Goal: Task Accomplishment & Management: Complete application form

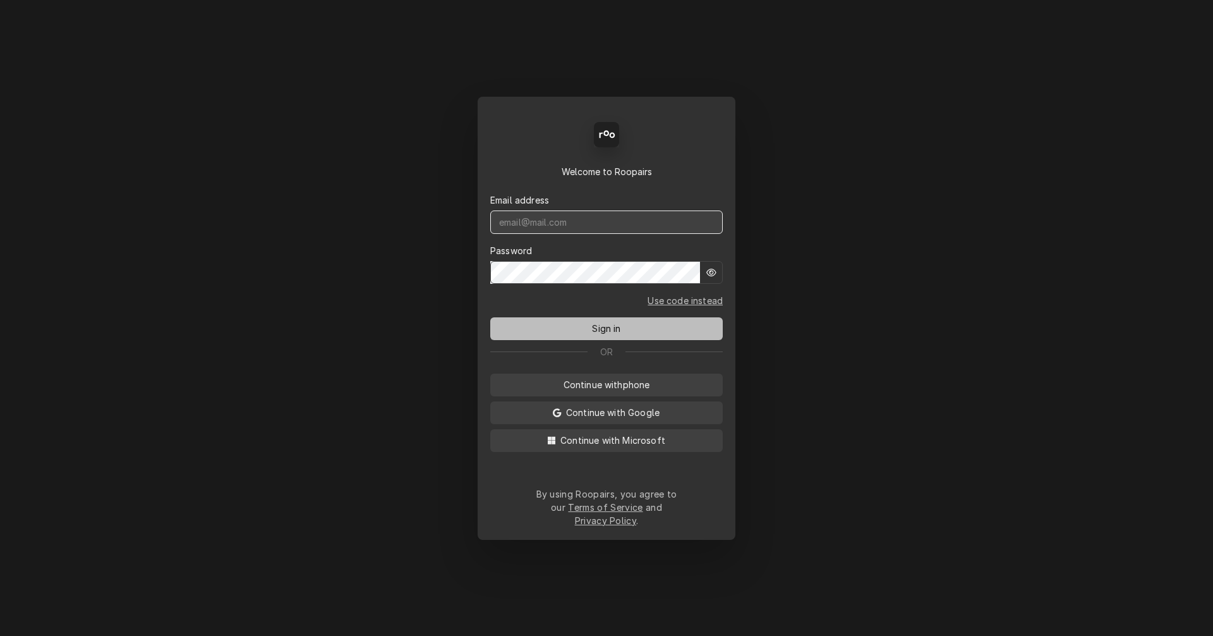
type input "Chris@Coastalrestaurantrepair.com"
click at [619, 335] on span "Sign in" at bounding box center [606, 328] width 33 height 13
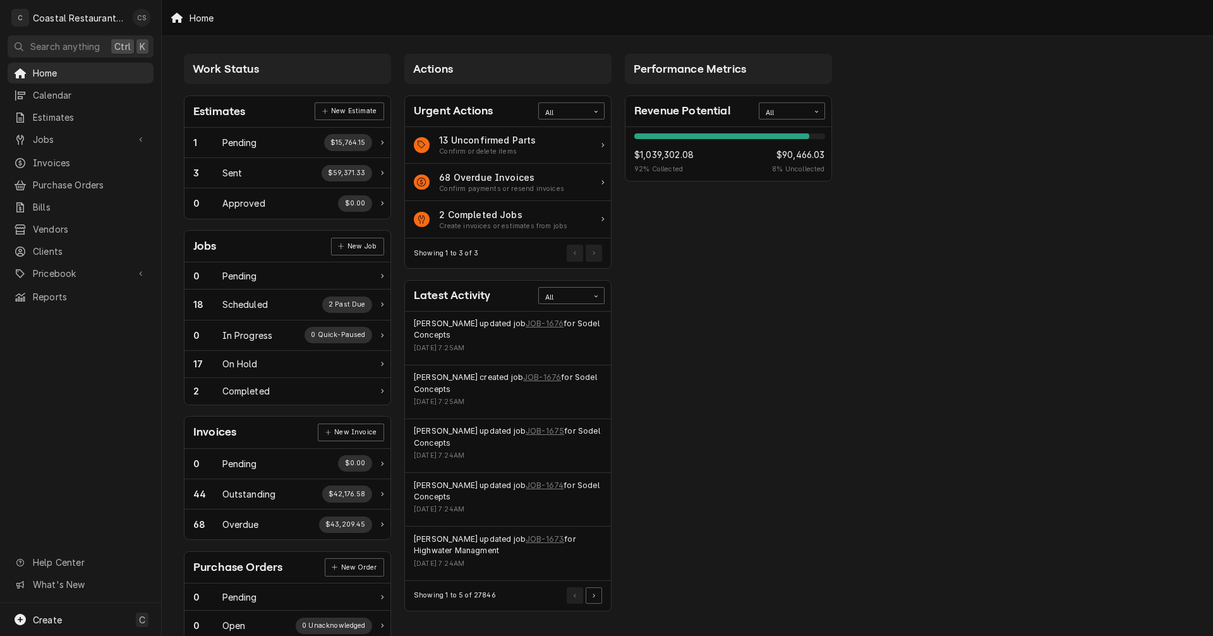
click at [142, 16] on div "Chris Sockriter's Avatar" at bounding box center [142, 18] width 18 height 18
click at [182, 40] on div "Settings" at bounding box center [202, 43] width 95 height 13
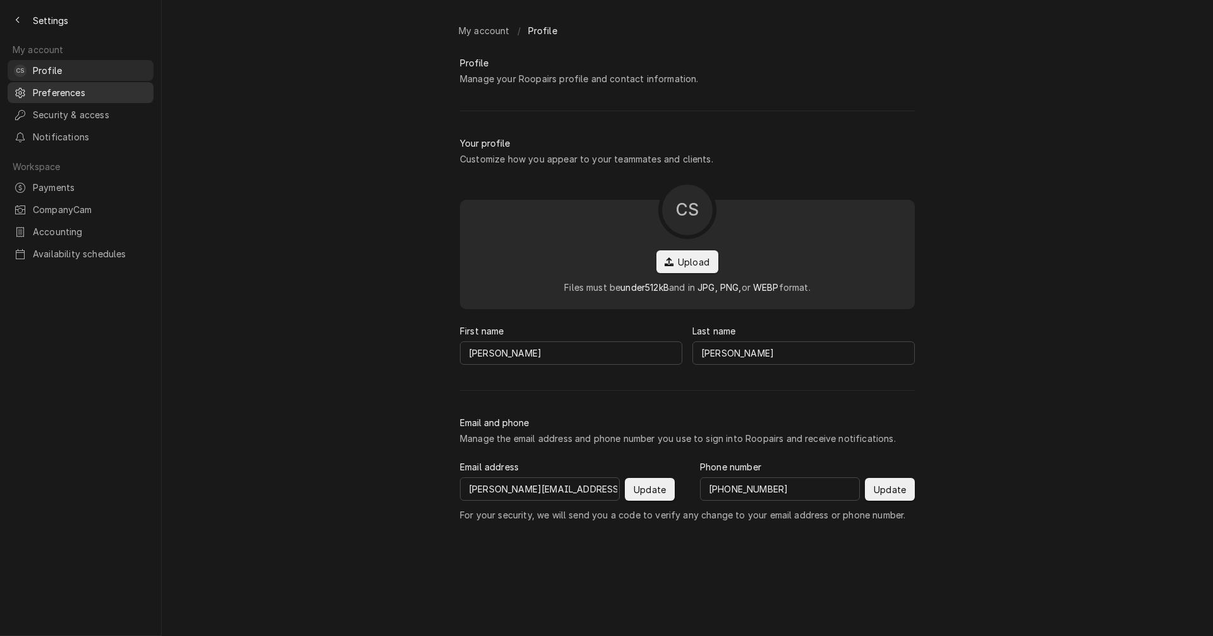
click at [40, 86] on span "Preferences" at bounding box center [90, 92] width 114 height 13
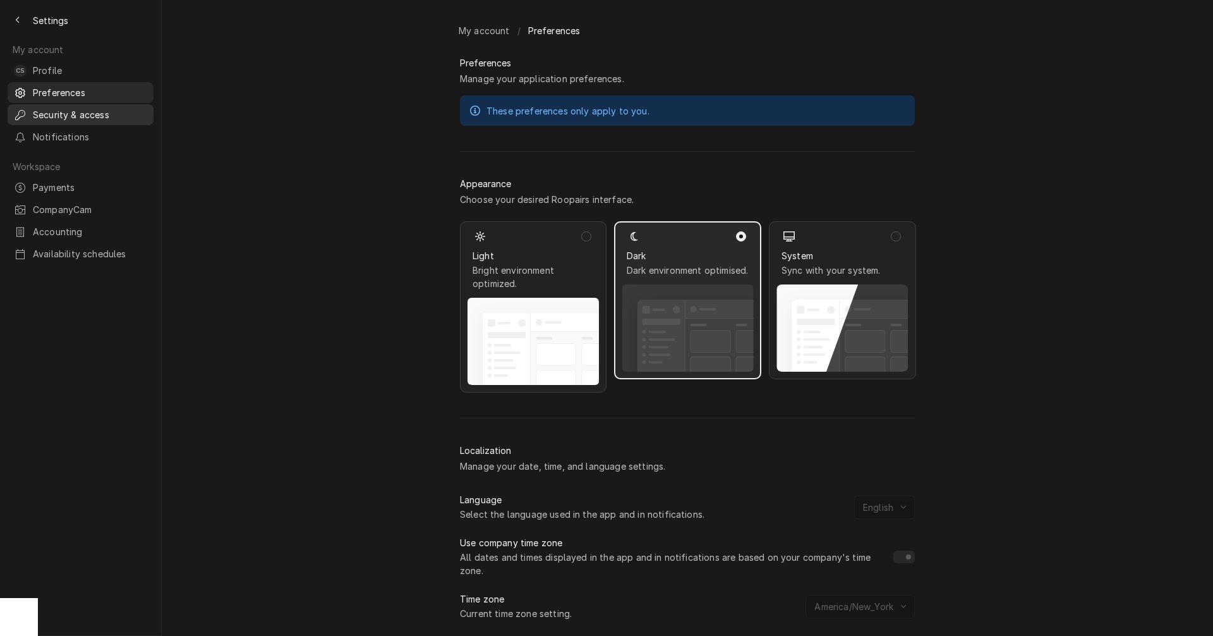
click at [33, 109] on span "Security & access" at bounding box center [90, 114] width 114 height 13
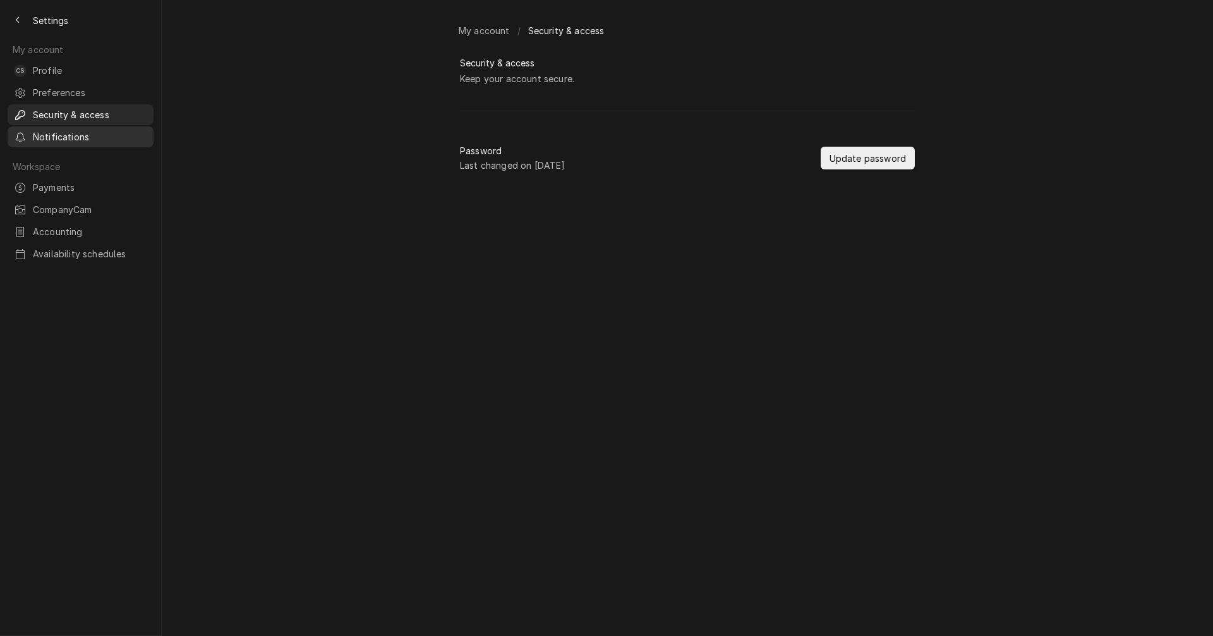
click at [51, 131] on span "Notifications" at bounding box center [90, 136] width 114 height 13
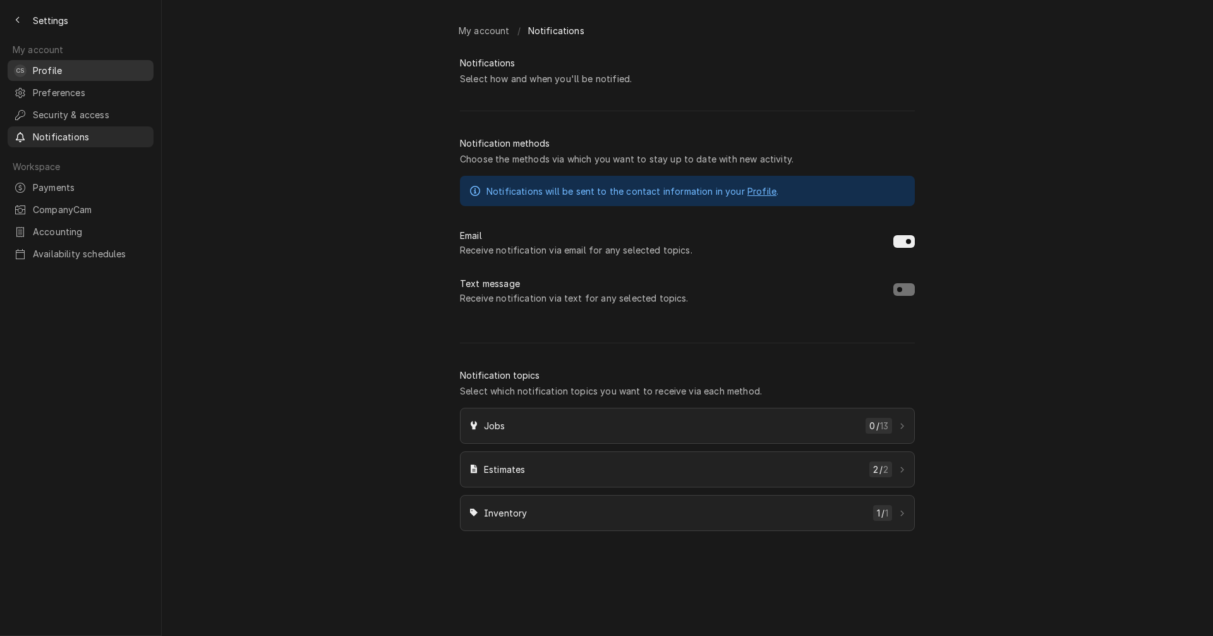
click at [53, 64] on span "Profile" at bounding box center [90, 70] width 114 height 13
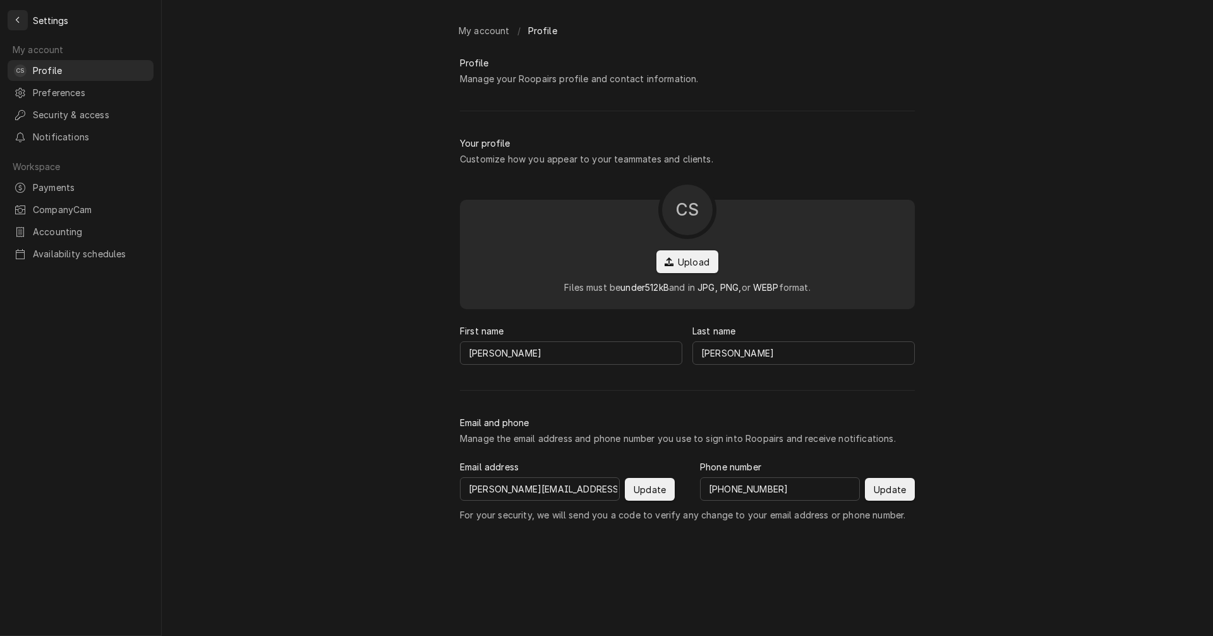
click at [19, 24] on icon "Back to previous page" at bounding box center [18, 20] width 6 height 9
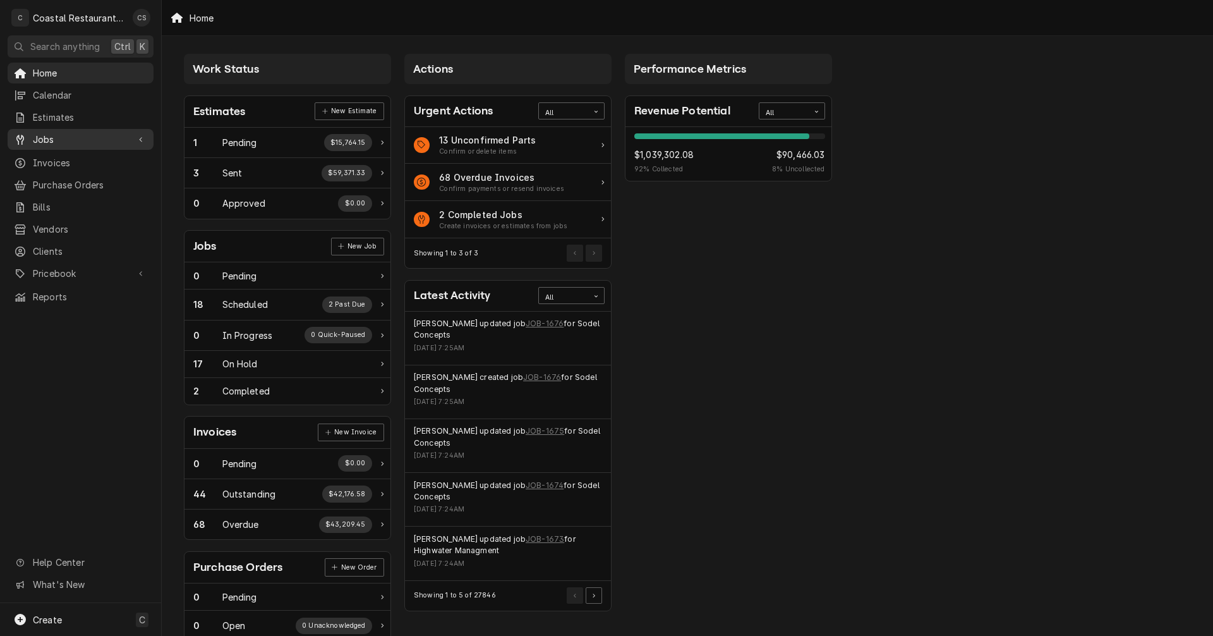
click at [82, 137] on span "Jobs" at bounding box center [80, 139] width 95 height 13
click at [82, 155] on span "Jobs" at bounding box center [90, 161] width 114 height 13
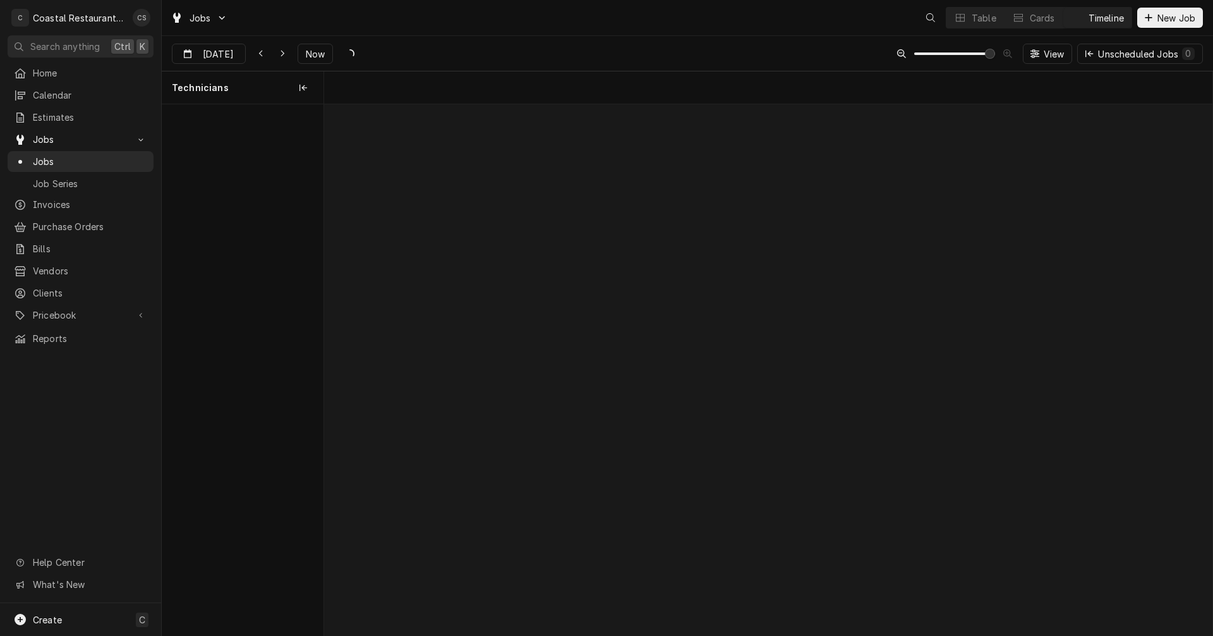
scroll to position [0, 17599]
click at [315, 55] on span "Now" at bounding box center [315, 53] width 24 height 13
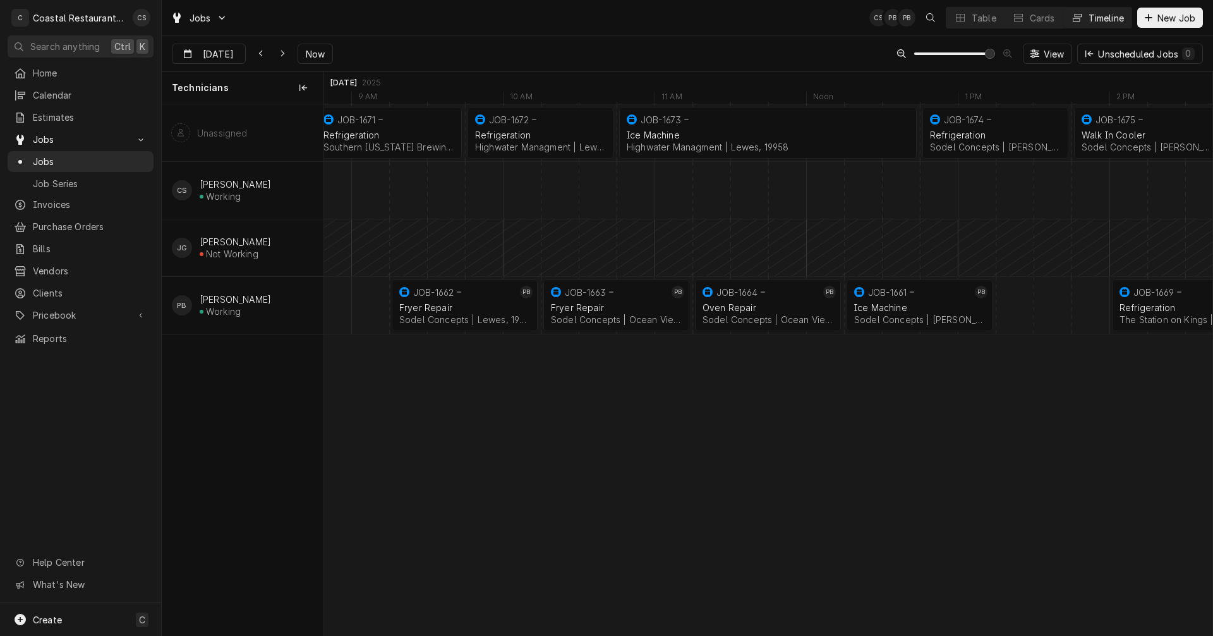
scroll to position [0, 28321]
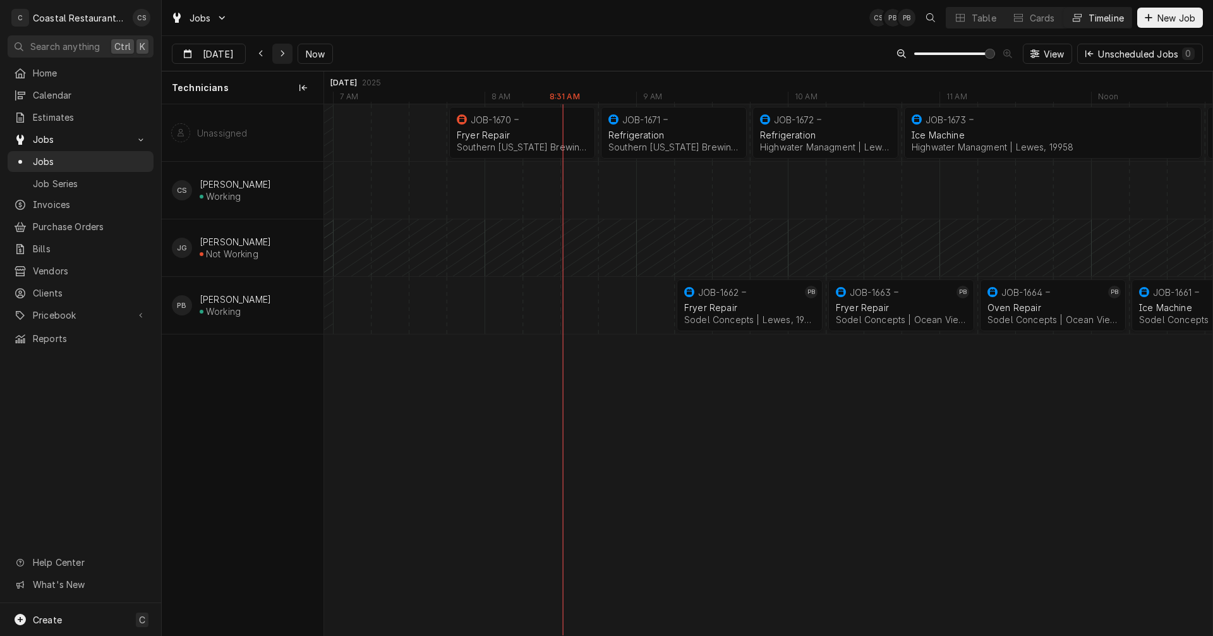
click at [282, 49] on icon "Dynamic Content Wrapper" at bounding box center [283, 53] width 6 height 9
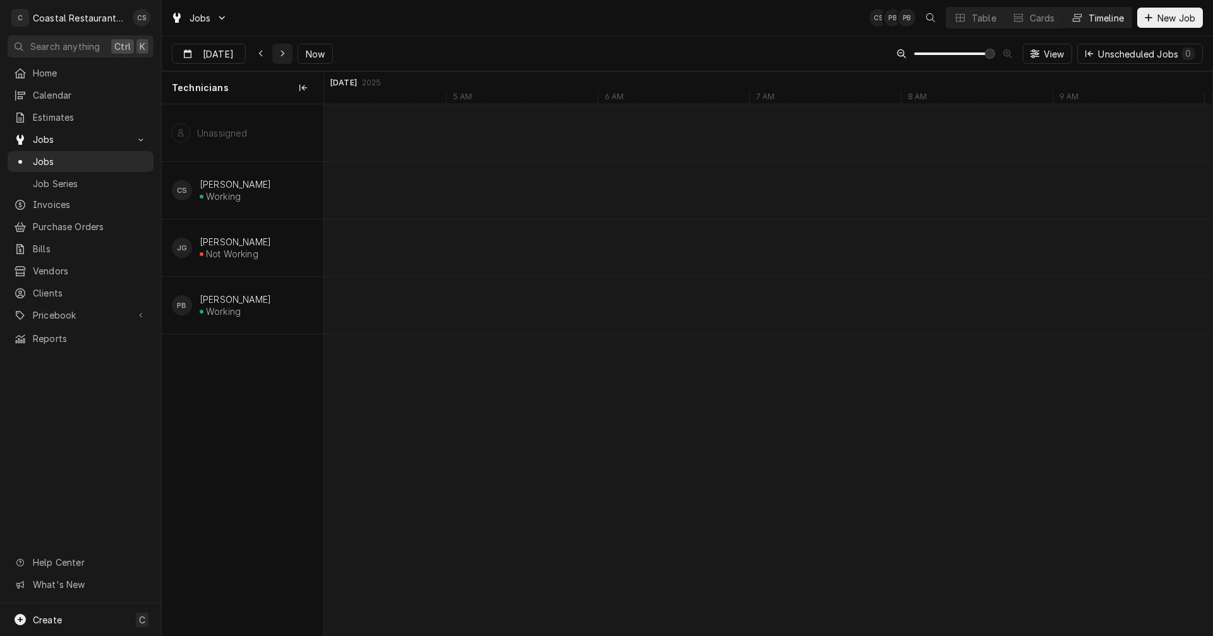
type input "Sep 23"
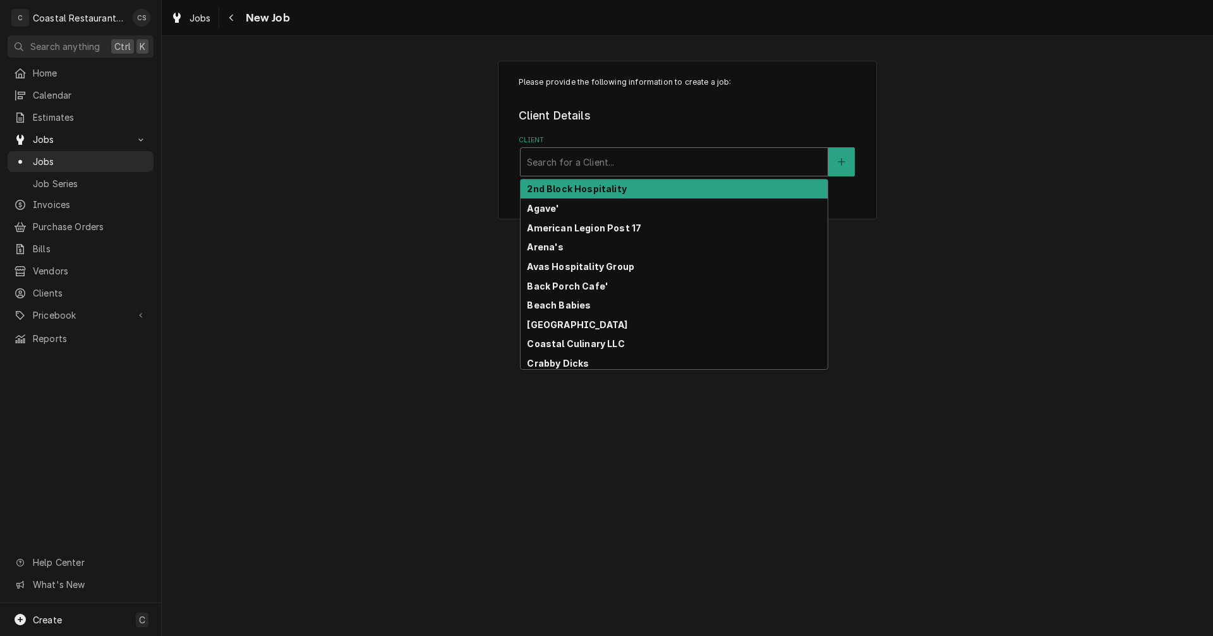
click at [614, 166] on div "Client" at bounding box center [674, 161] width 294 height 23
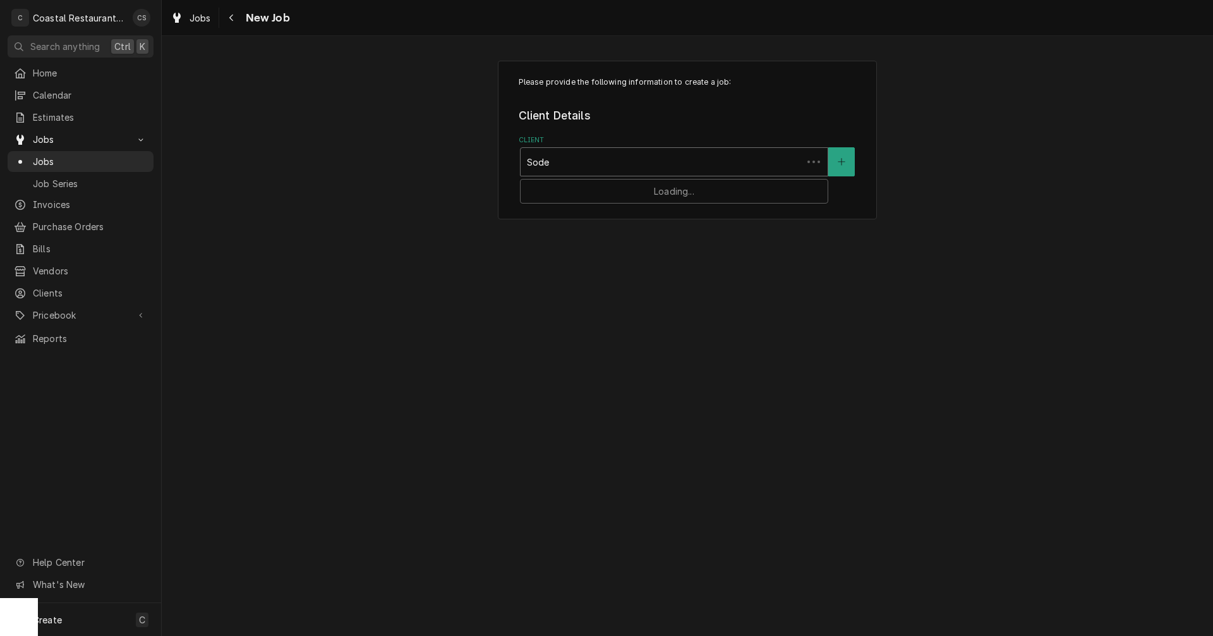
type input "Sodel"
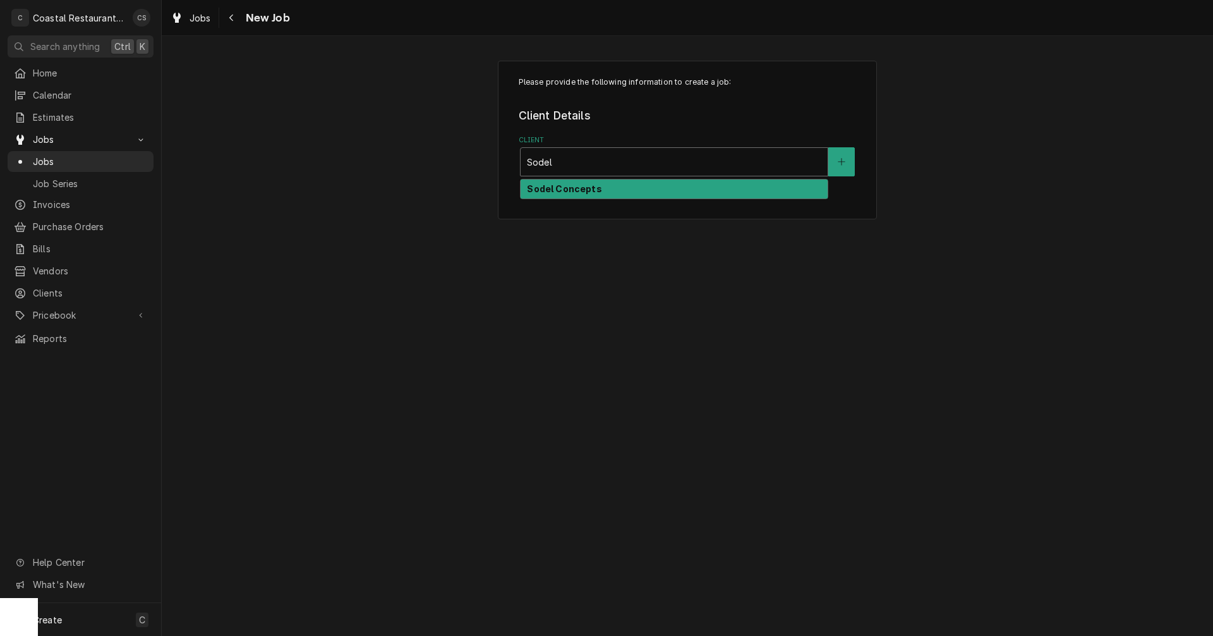
click at [561, 190] on strong "Sodel Concepts" at bounding box center [564, 188] width 75 height 11
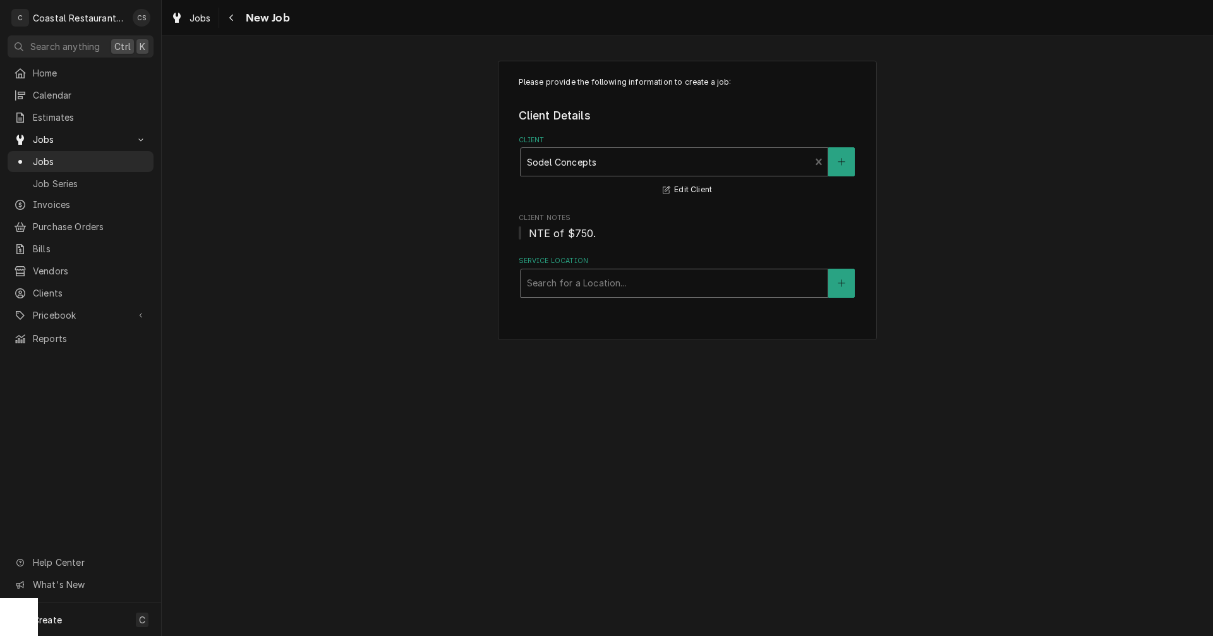
click at [572, 286] on div "Service Location" at bounding box center [674, 283] width 294 height 23
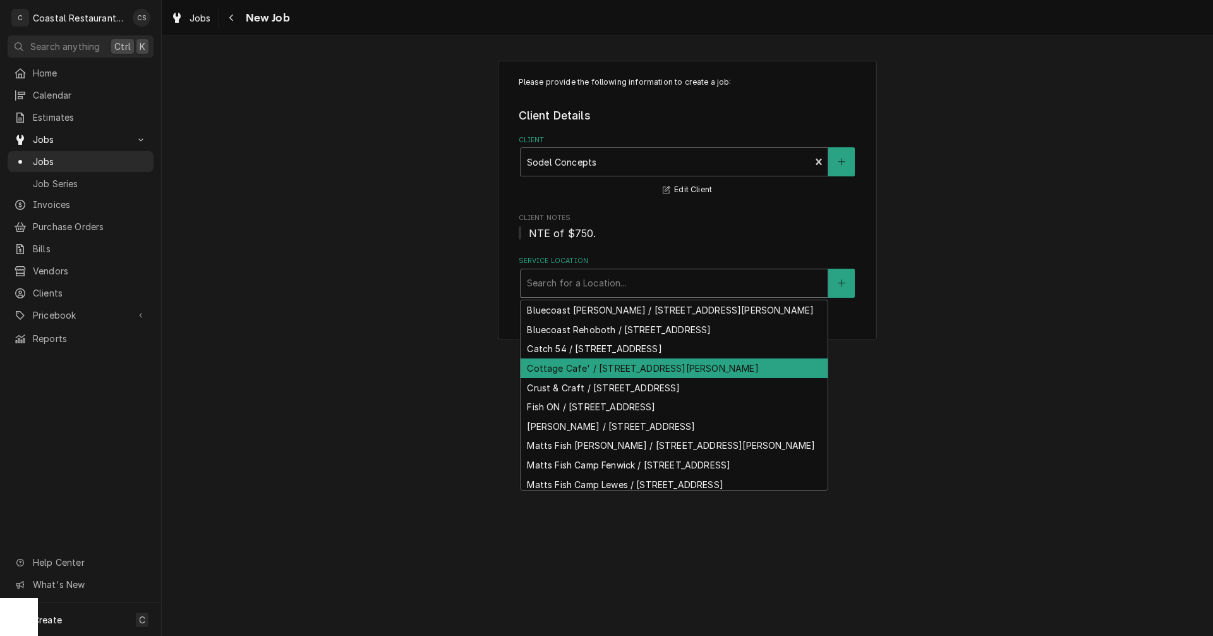
click at [581, 378] on div "Cottage Cafe' / [STREET_ADDRESS][PERSON_NAME]" at bounding box center [674, 368] width 307 height 20
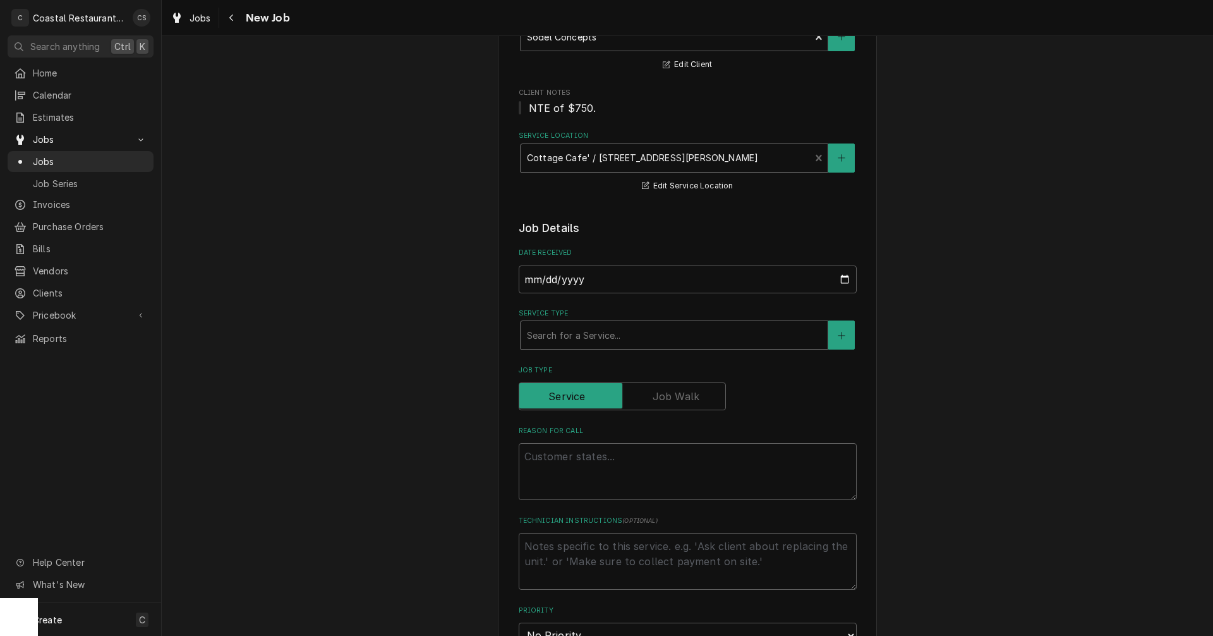
scroll to position [126, 0]
click at [574, 334] on div "Service Type" at bounding box center [674, 333] width 294 height 23
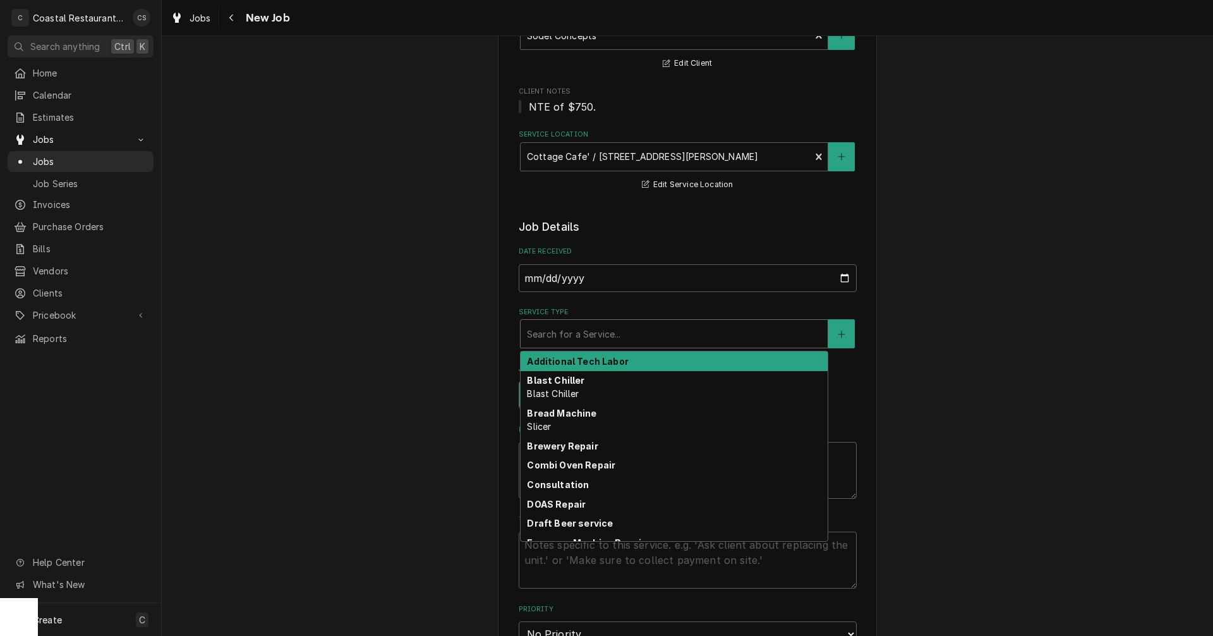
type textarea "x"
type input "o"
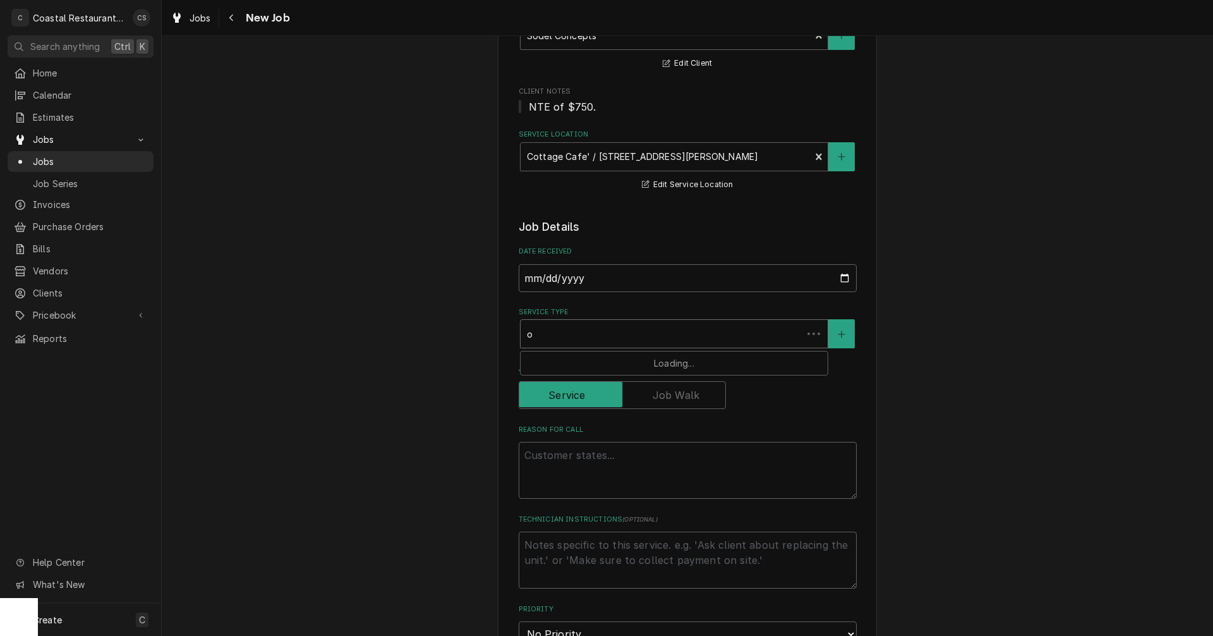
type textarea "x"
type input "ov"
type textarea "x"
type input "ove"
type textarea "x"
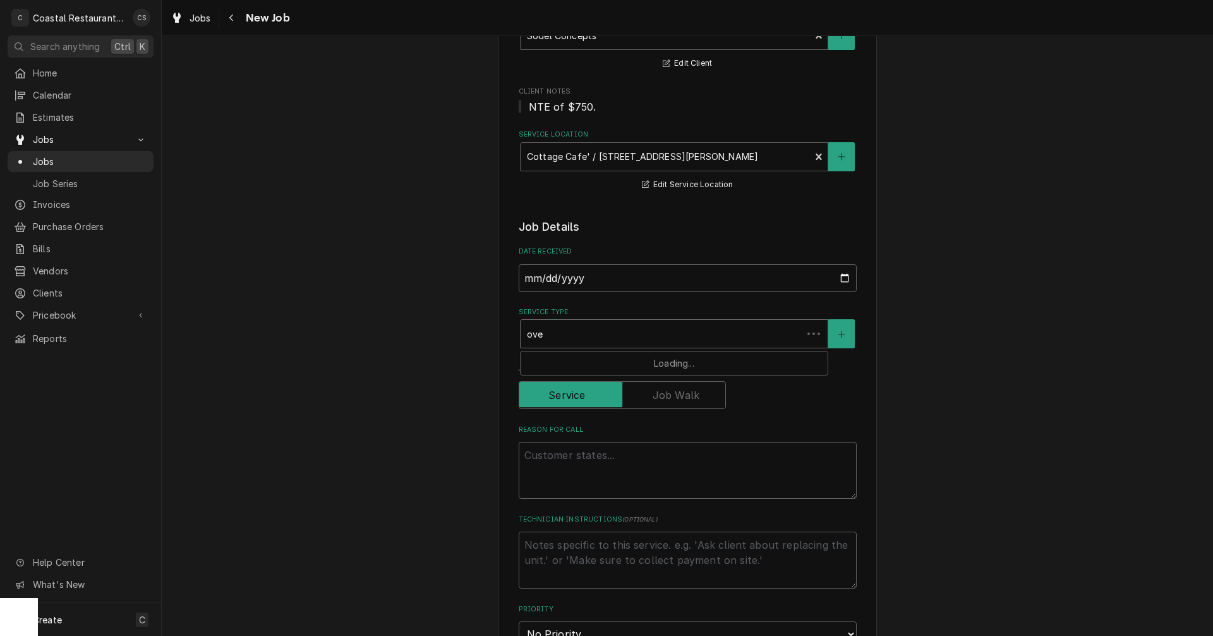
type input "oven"
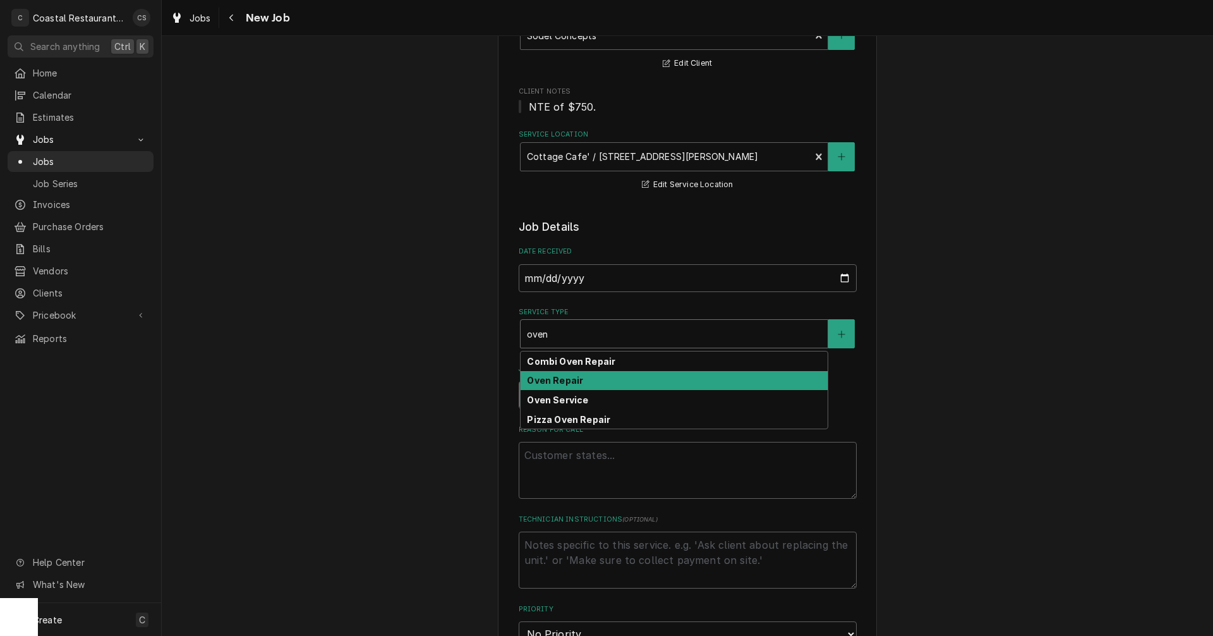
click at [554, 380] on strong "Oven Repair" at bounding box center [555, 380] width 56 height 11
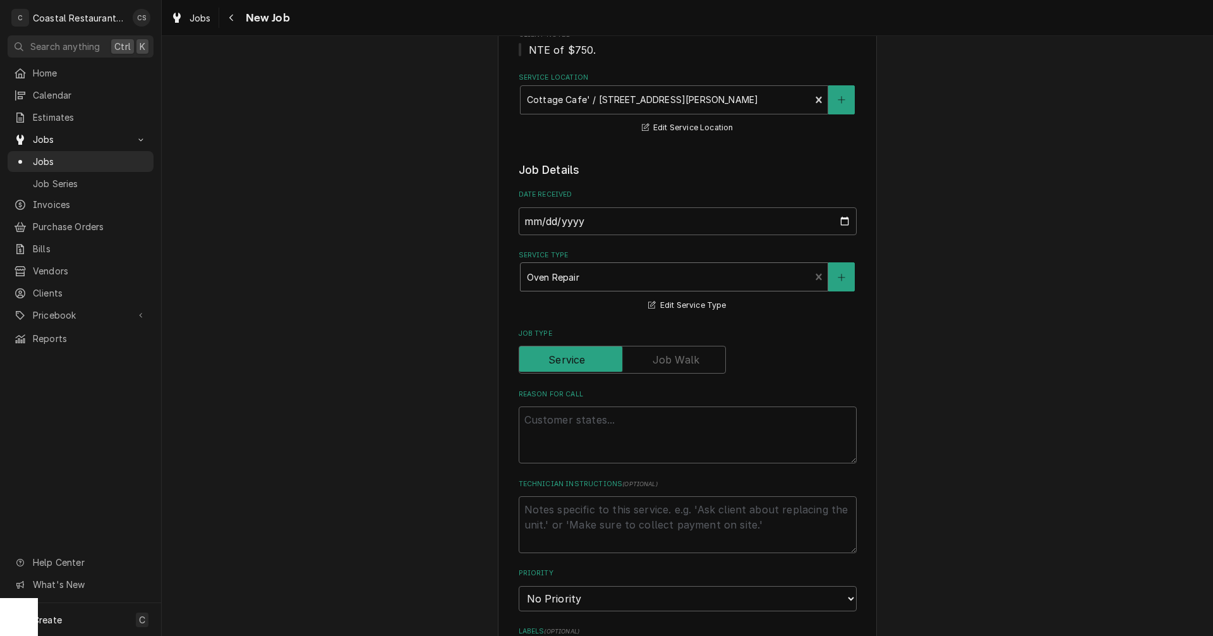
scroll to position [253, 0]
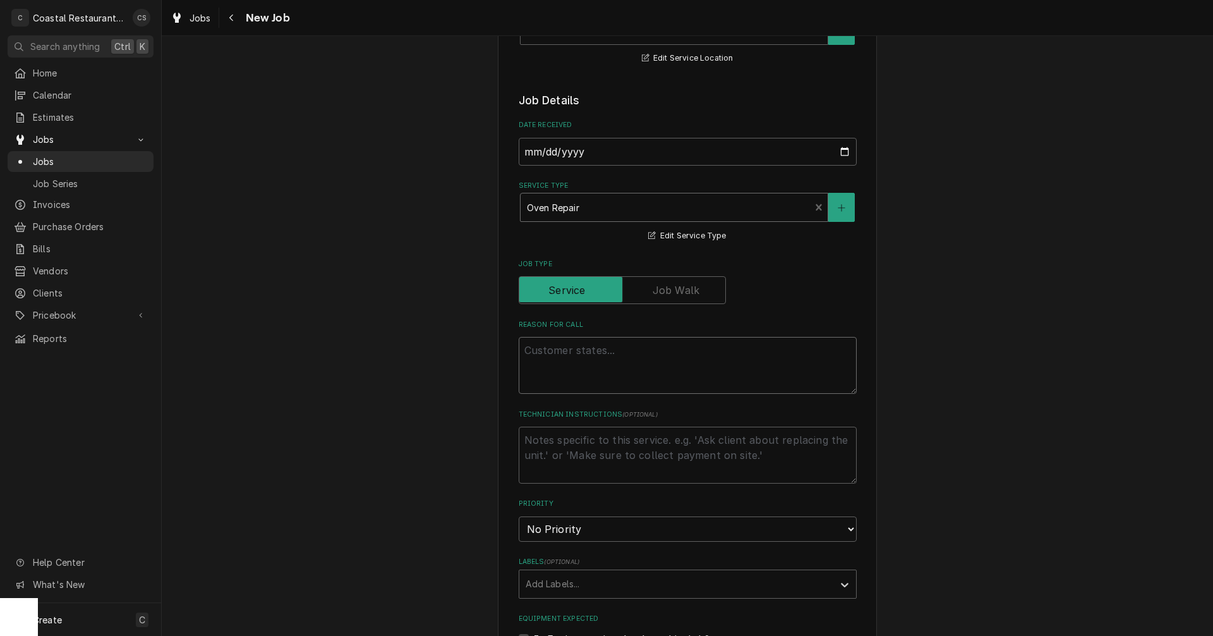
click at [560, 353] on textarea "Reason For Call" at bounding box center [688, 365] width 338 height 57
click at [543, 351] on textarea "Reason For Call" at bounding box center [688, 365] width 338 height 57
paste textarea "Work Order ID: 14223"
type textarea "x"
type textarea "Work Order ID: 14223"
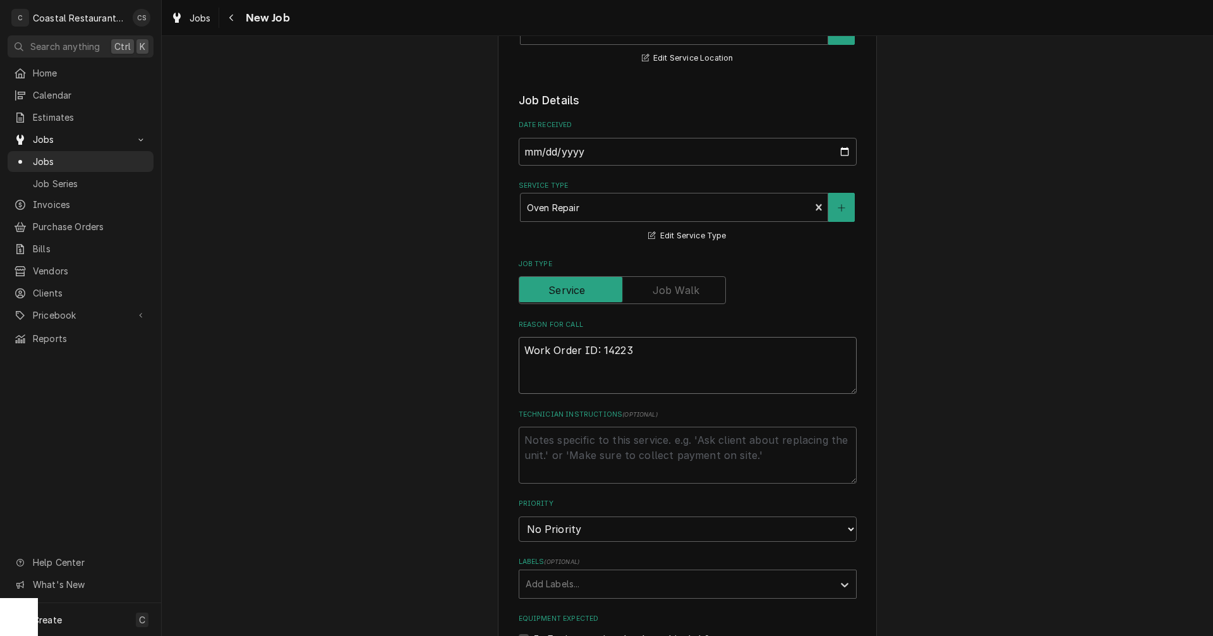
type textarea "x"
type textarea "Work Order ID: 14223"
type textarea "x"
type textarea "Work Order ID: 14223"
click at [660, 347] on textarea "Work Order ID: 14223" at bounding box center [688, 365] width 338 height 57
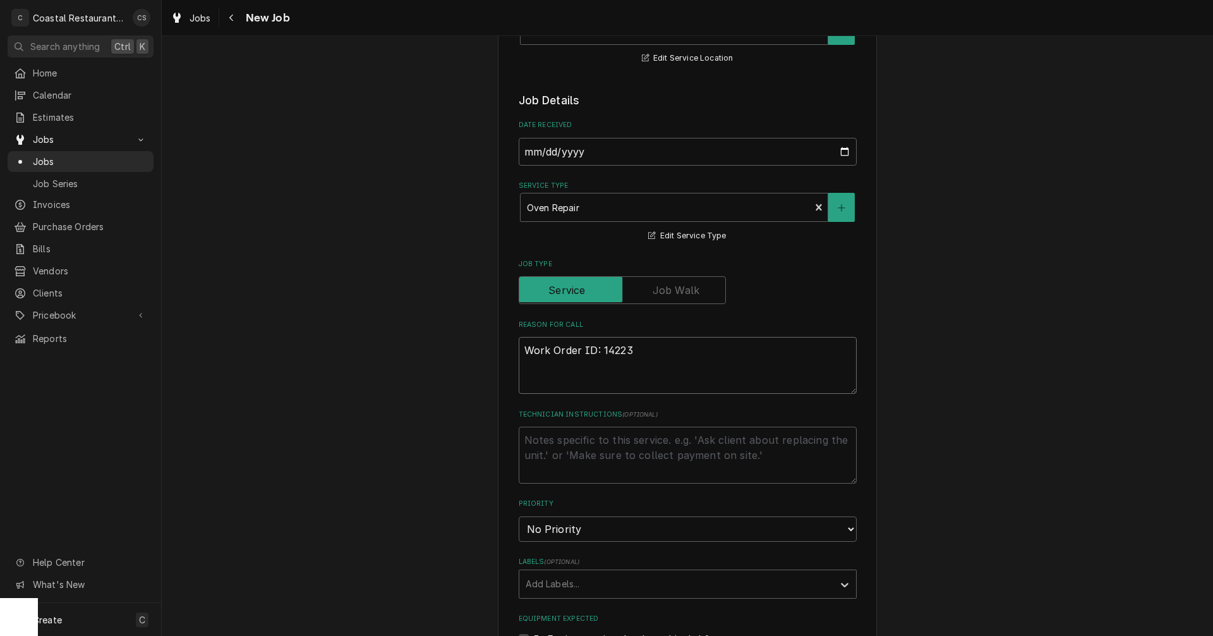
paste textarea "Left oven on 6 burner needs to be recalibrated. It is set at 300 degrees and ru…"
type textarea "x"
type textarea "Work Order ID: 14223 Left oven on 6 burner needs to be recalibrated. It is set …"
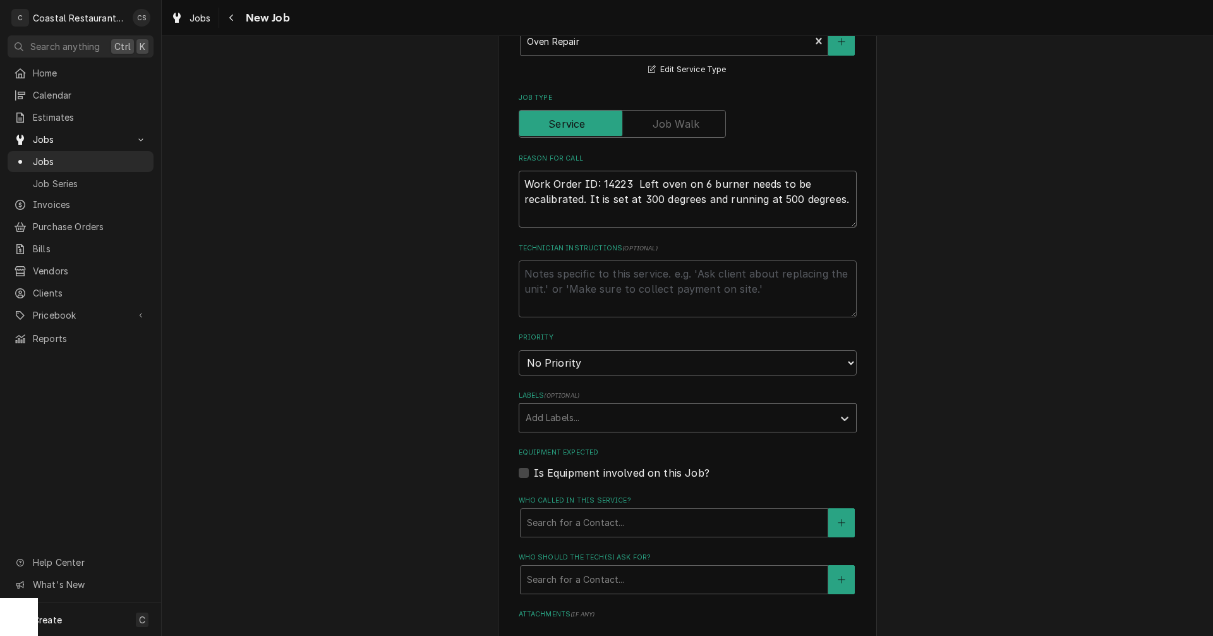
type textarea "x"
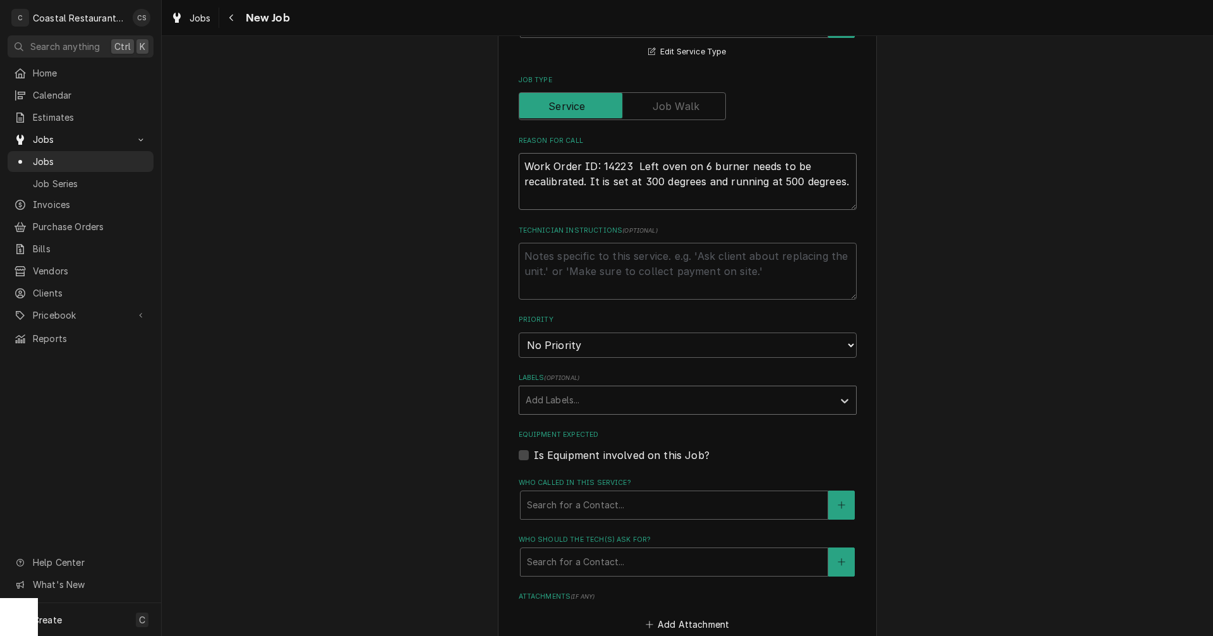
scroll to position [442, 0]
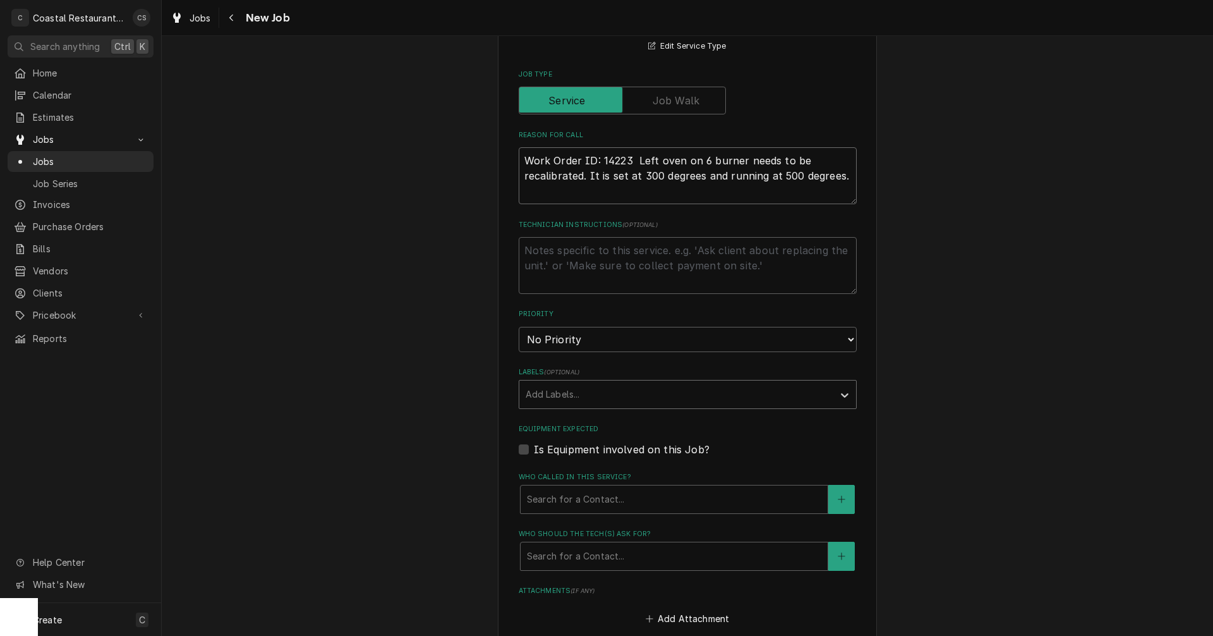
type textarea "Work Order ID: 14223 Left oven on 6 burner needs to be recalibrated. It is set …"
click at [584, 396] on div "Labels" at bounding box center [676, 394] width 301 height 23
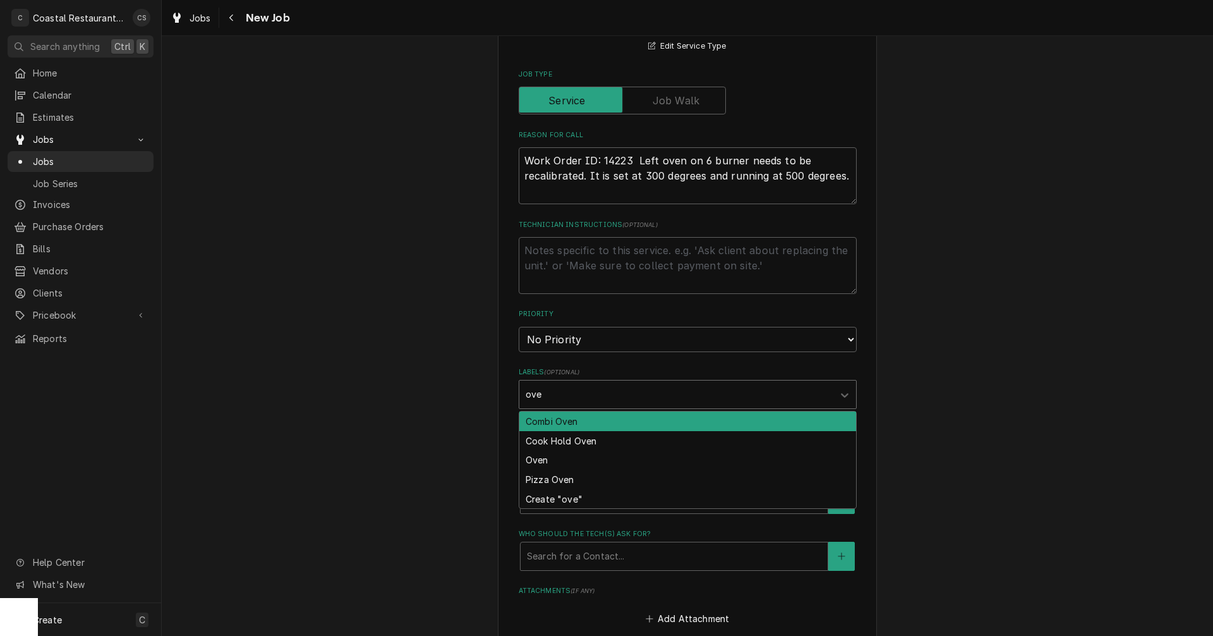
type input "oven"
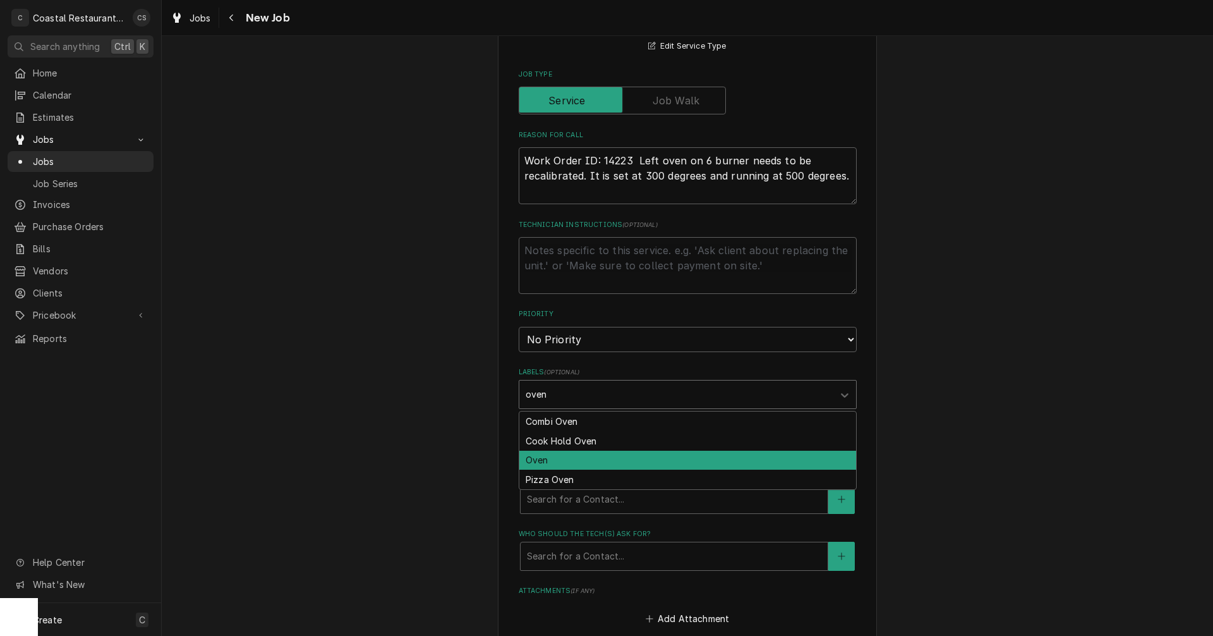
click at [554, 461] on div "Oven" at bounding box center [687, 461] width 337 height 20
type textarea "x"
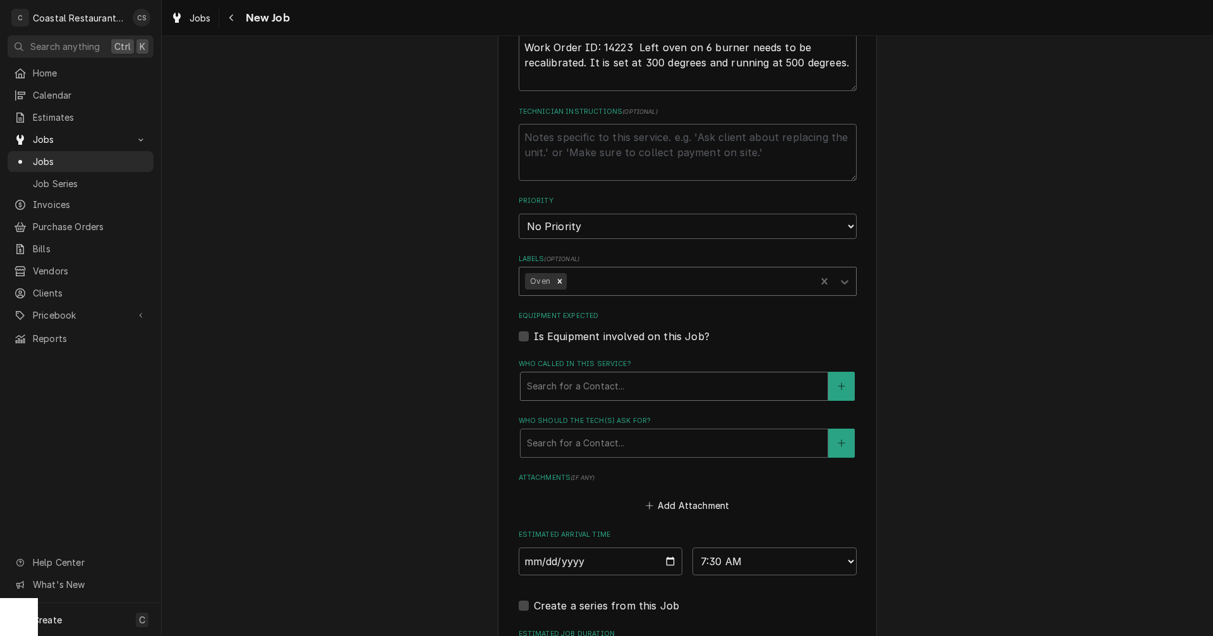
scroll to position [569, 0]
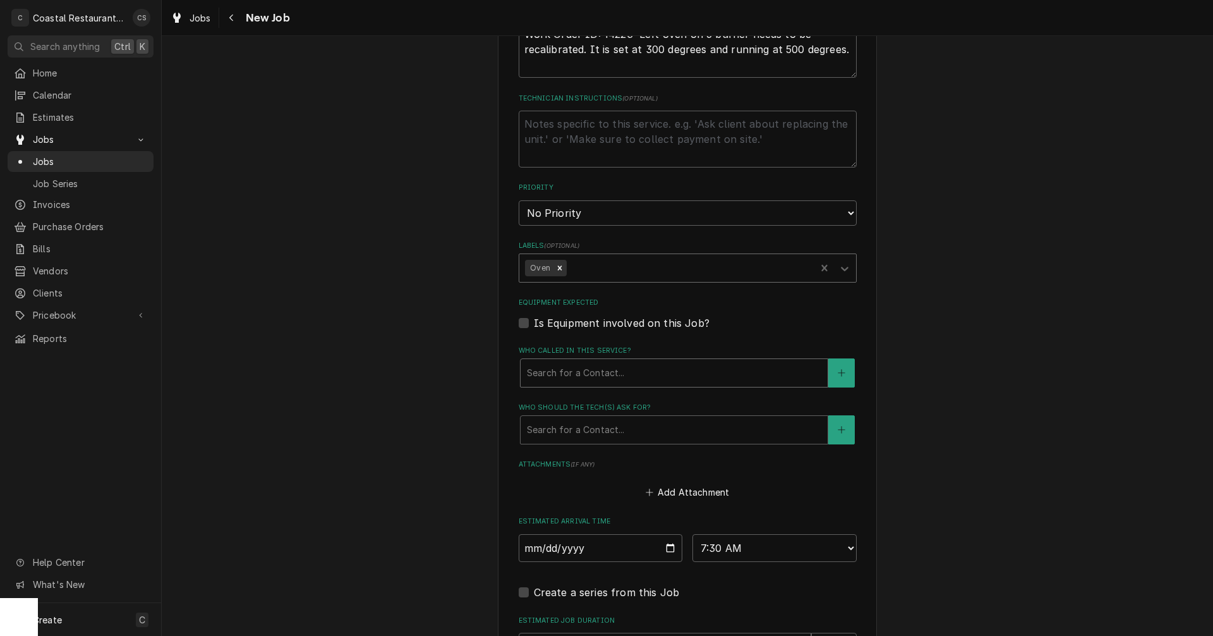
click at [570, 376] on div "Who called in this service?" at bounding box center [674, 372] width 294 height 23
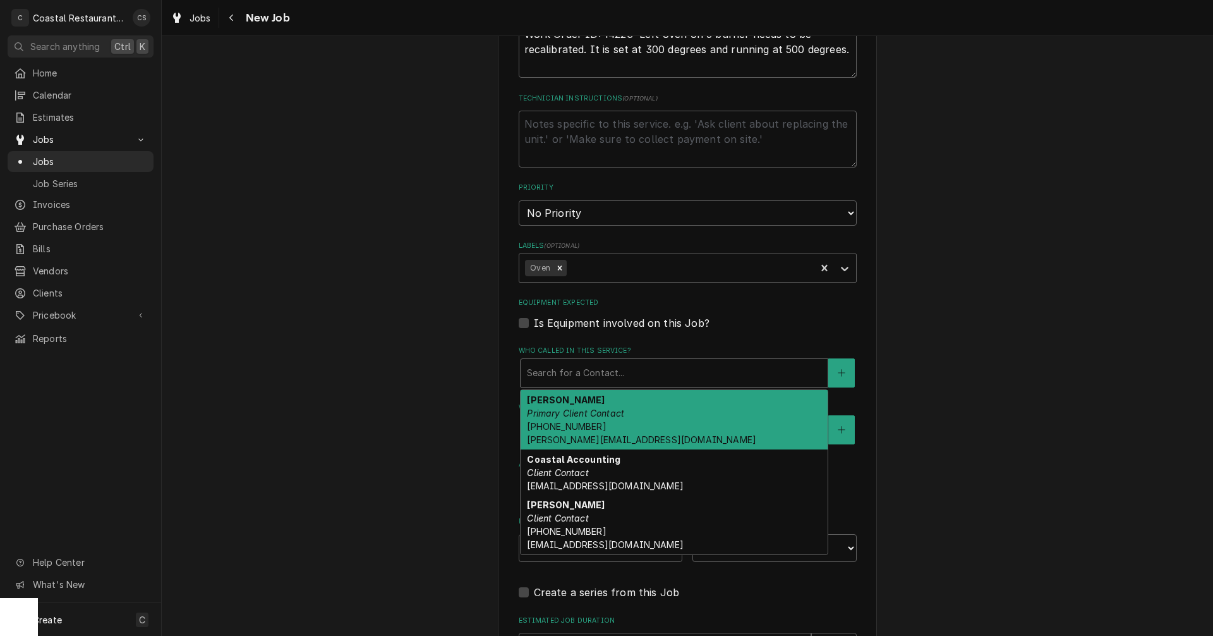
click at [574, 419] on div "Andrew Dickinson Primary Client Contact (302) 381-0571 Andrew@sodelconcepts.com" at bounding box center [674, 419] width 307 height 59
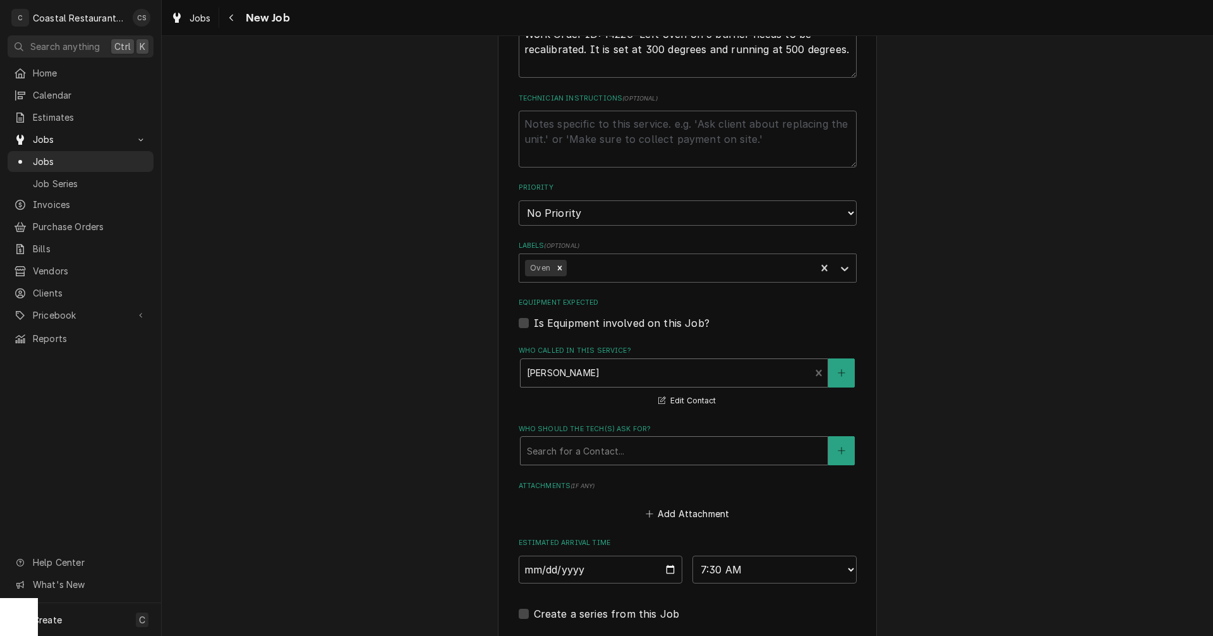
click at [584, 449] on div "Who should the tech(s) ask for?" at bounding box center [674, 450] width 294 height 23
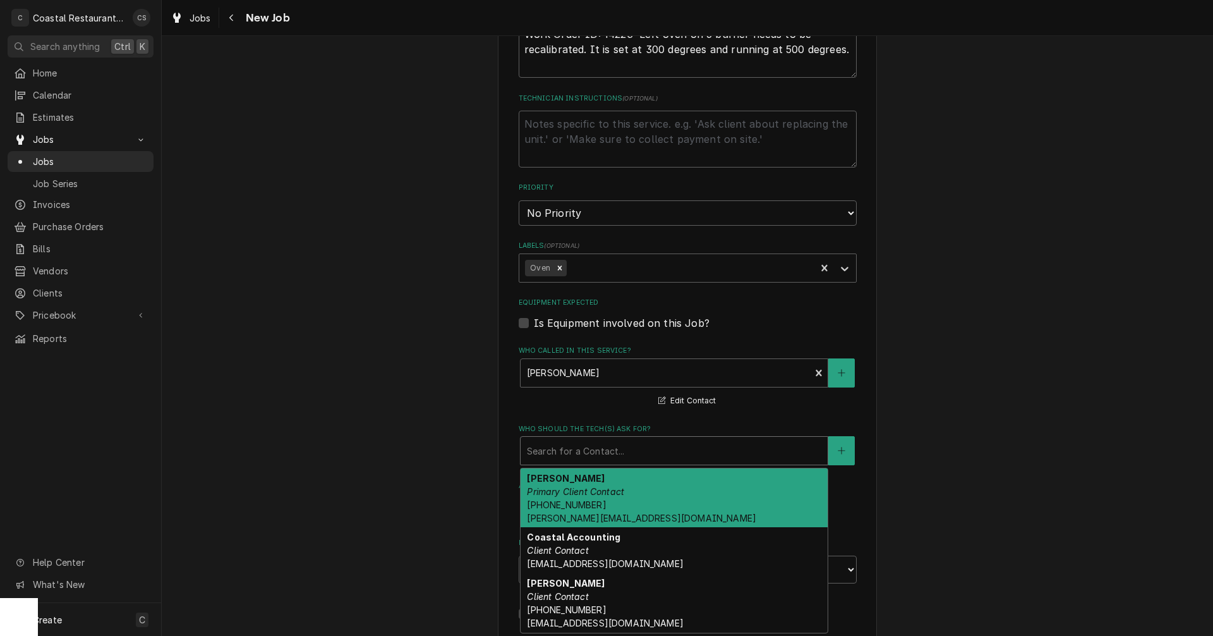
click at [583, 496] on em "Primary Client Contact" at bounding box center [575, 491] width 97 height 11
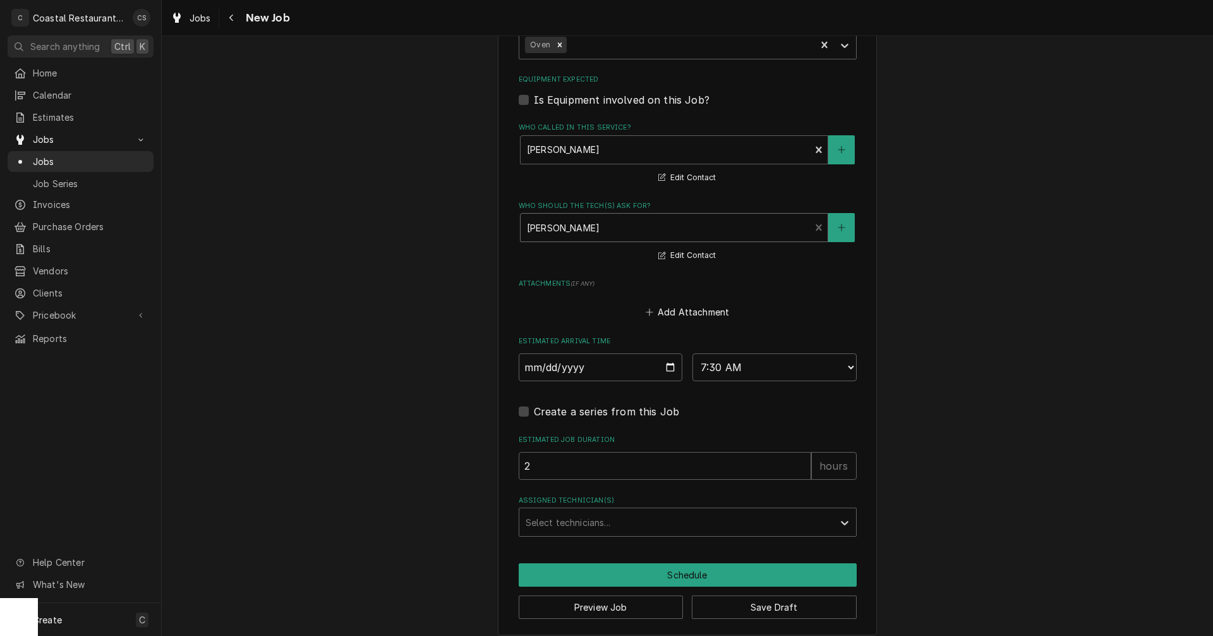
scroll to position [802, 0]
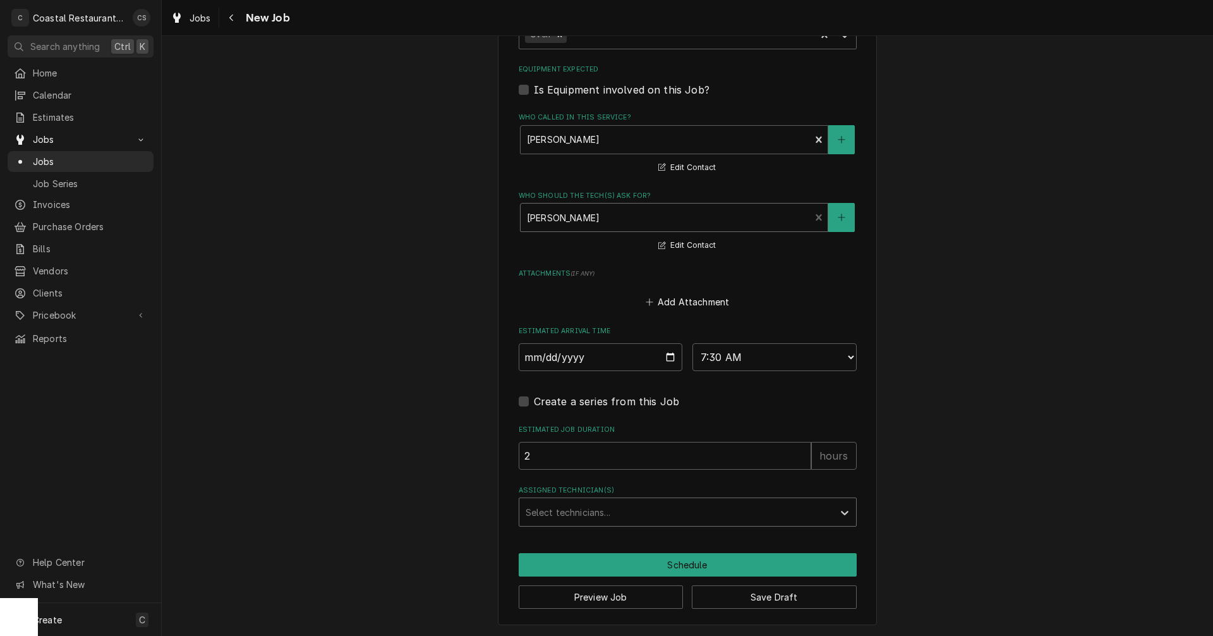
click at [595, 515] on div "Assigned Technician(s)" at bounding box center [676, 511] width 301 height 23
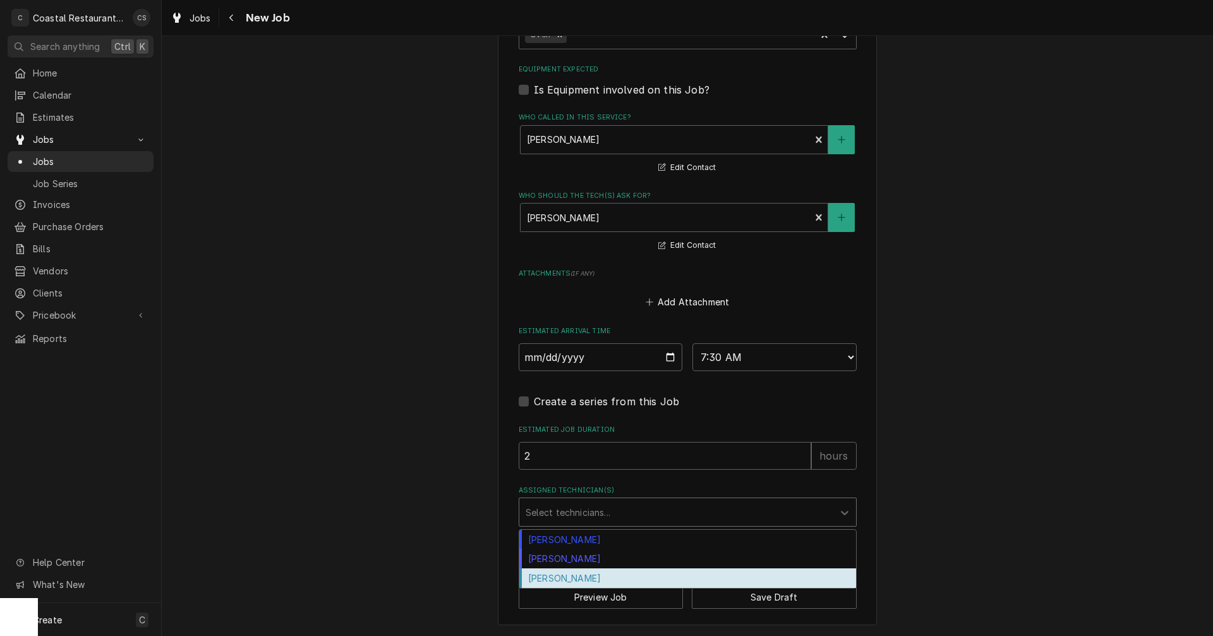
click at [578, 578] on div "[PERSON_NAME]" at bounding box center [687, 578] width 337 height 20
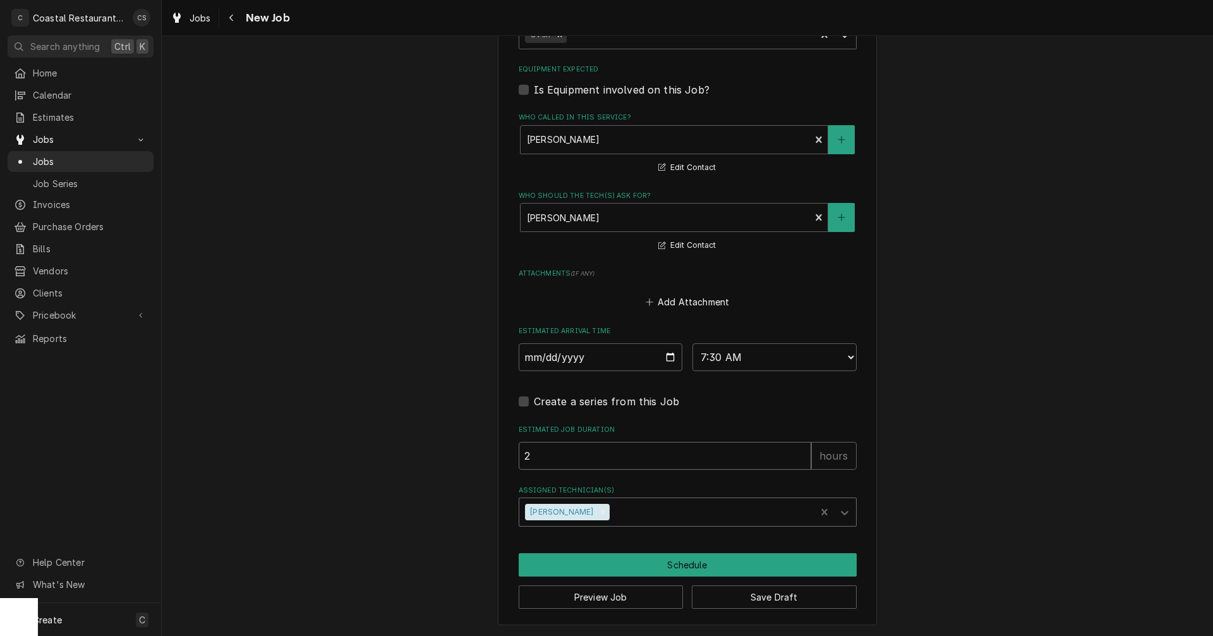
click at [548, 453] on input "2" at bounding box center [665, 456] width 293 height 28
type textarea "x"
type input "1"
type textarea "x"
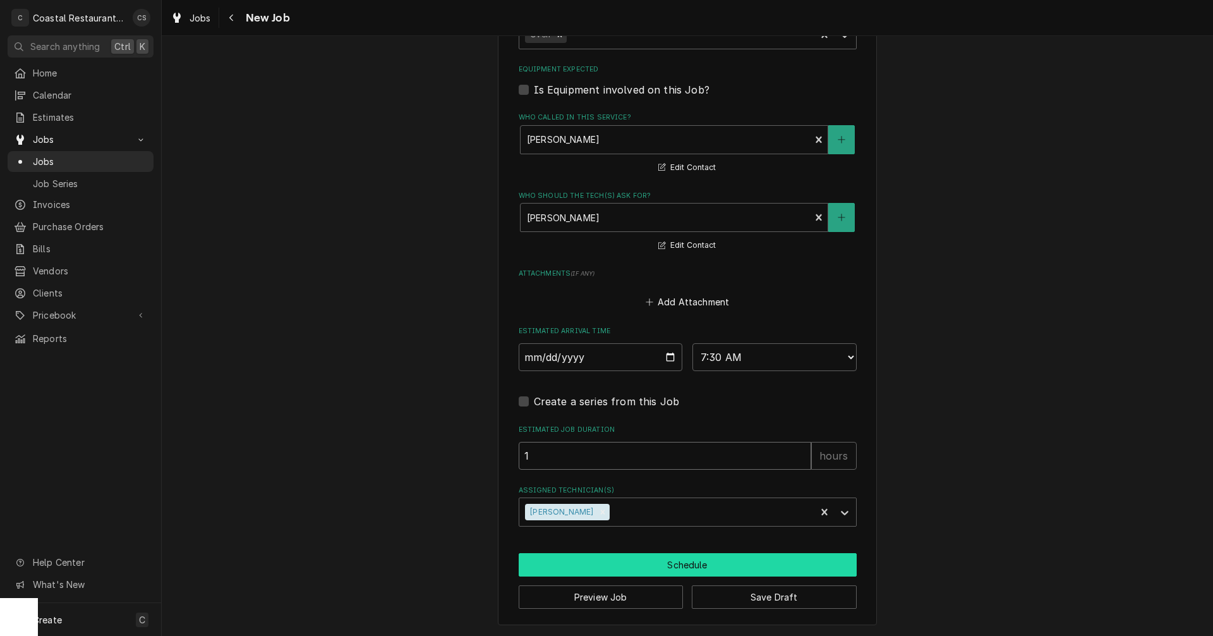
type input "1"
click at [669, 566] on button "Schedule" at bounding box center [688, 564] width 338 height 23
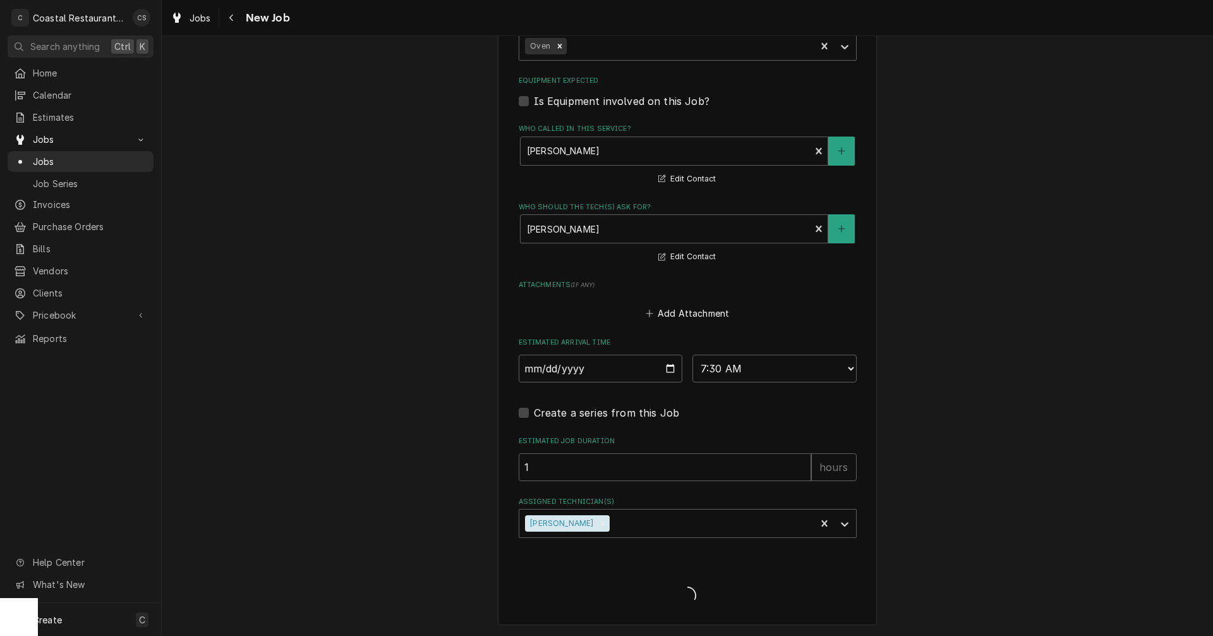
scroll to position [790, 0]
type textarea "x"
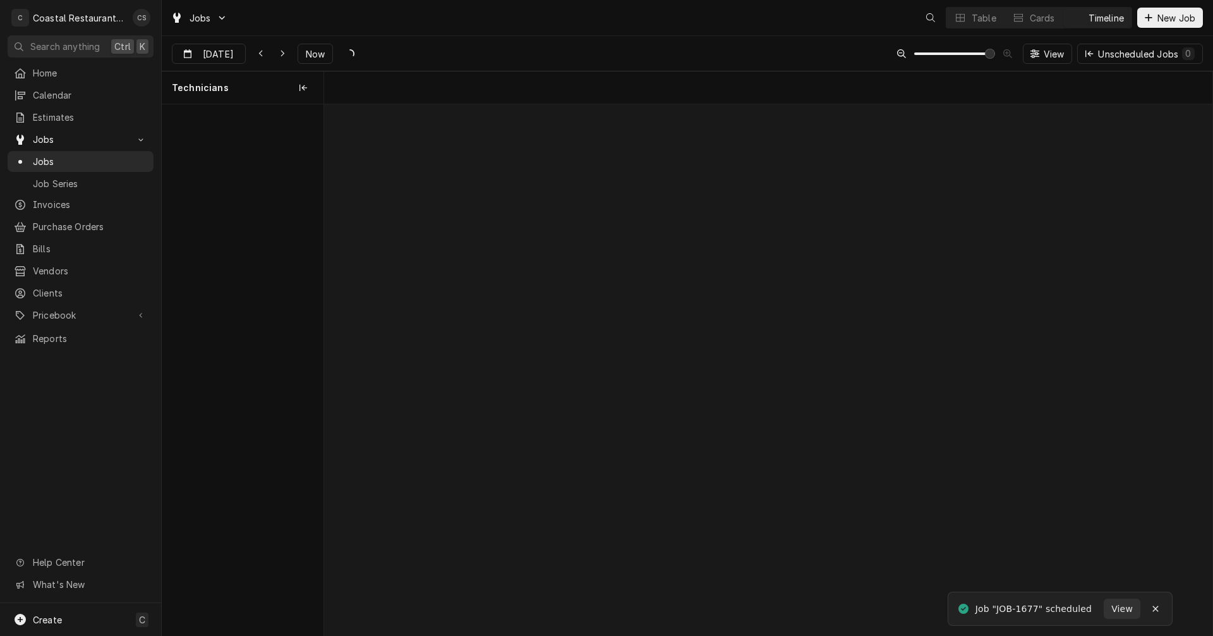
scroll to position [0, 17621]
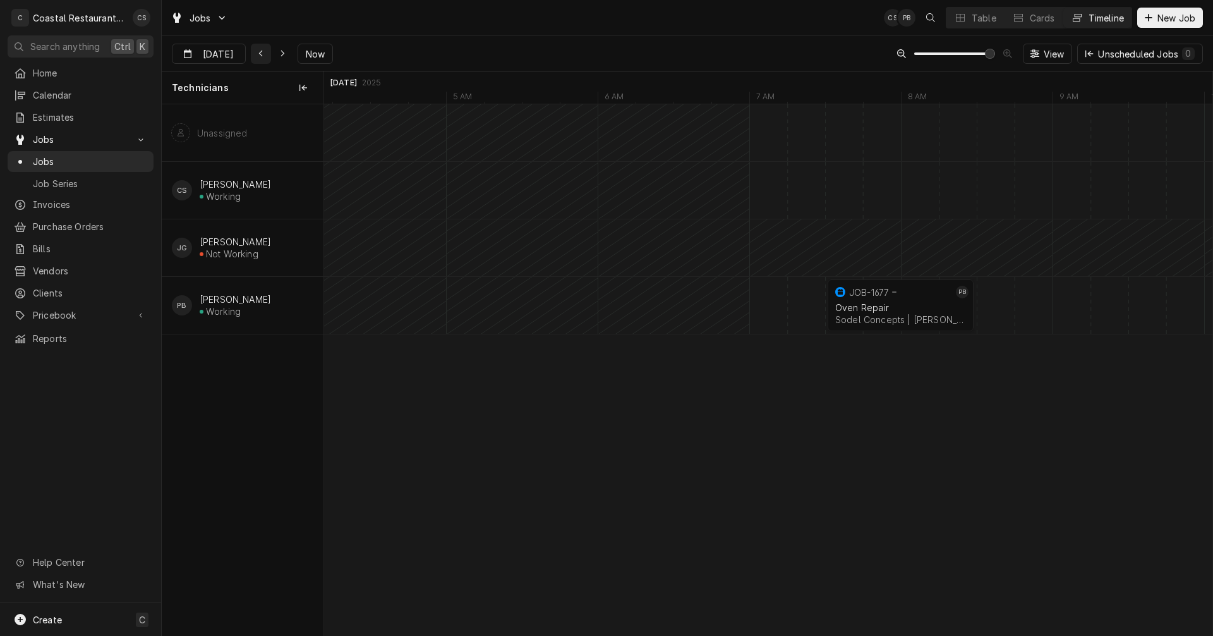
click at [260, 49] on div "Dynamic Content Wrapper" at bounding box center [261, 53] width 13 height 13
type input "[DATE]"
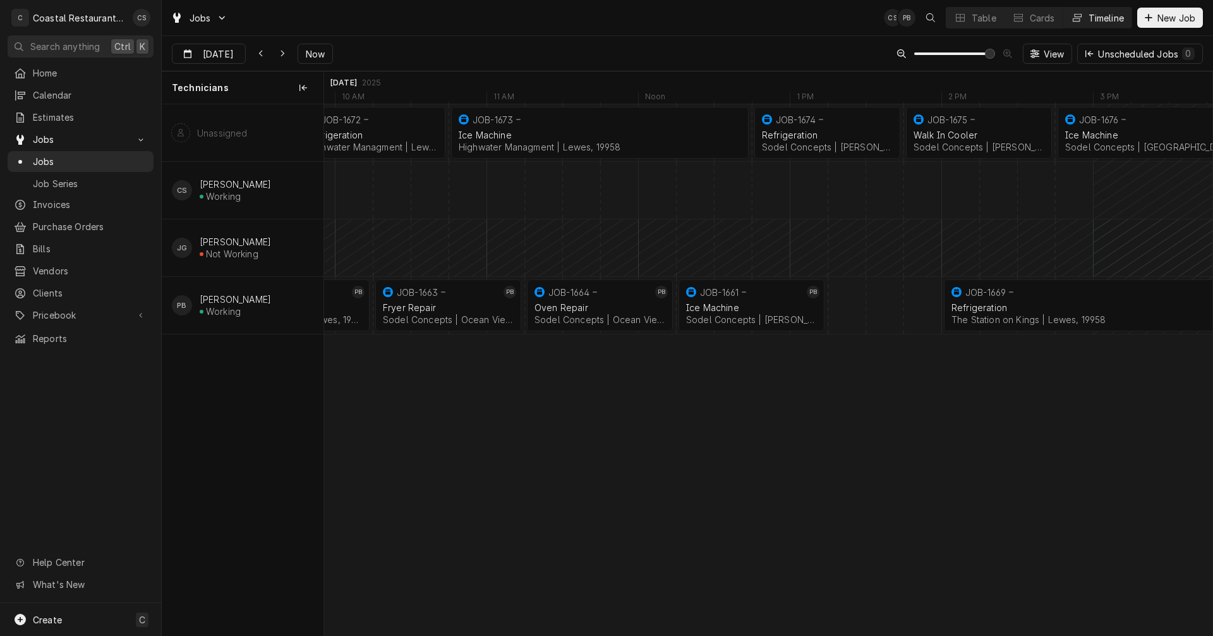
scroll to position [0, 14954]
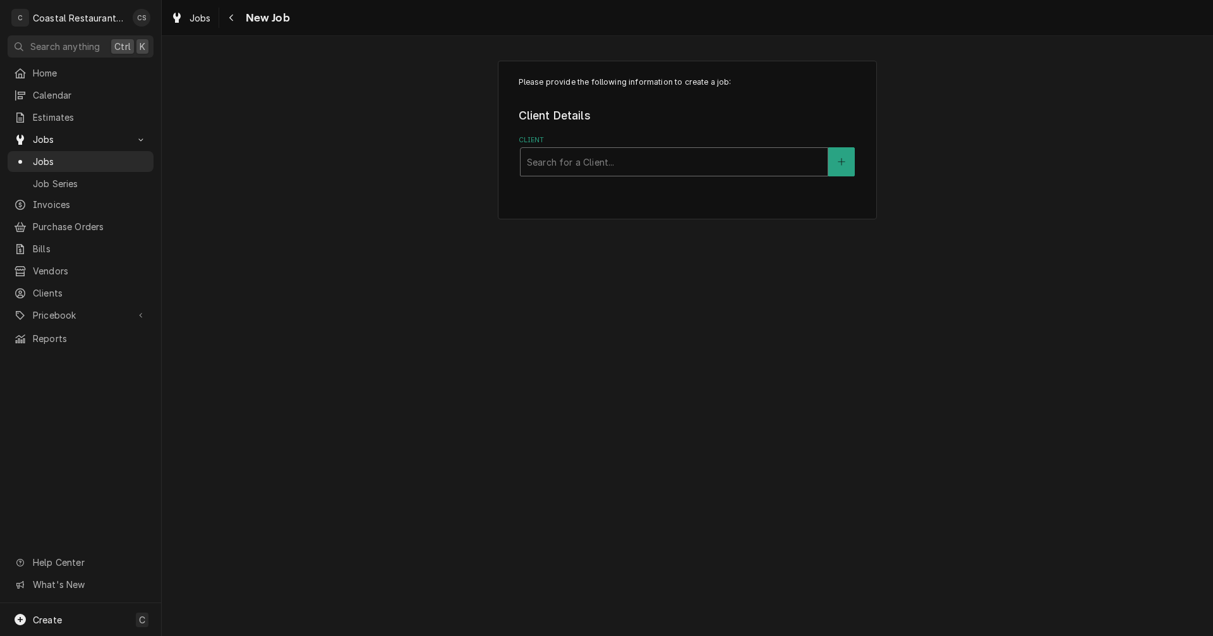
click at [650, 152] on div "Client" at bounding box center [674, 161] width 294 height 23
type input "Matts"
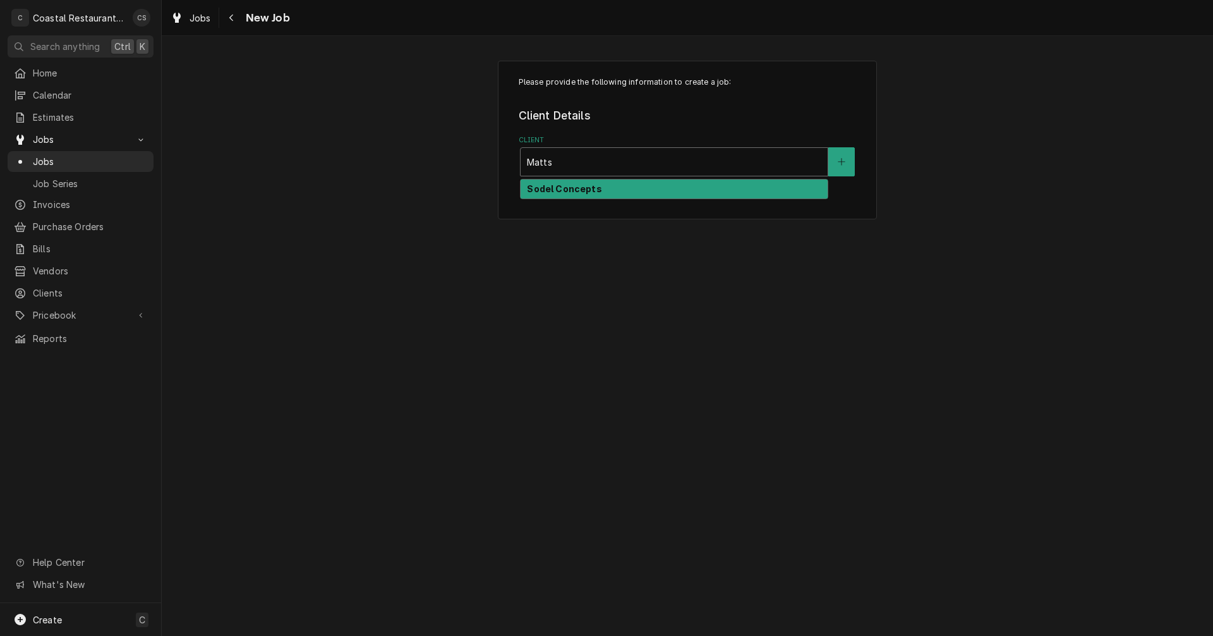
click at [588, 185] on strong "Sodel Concepts" at bounding box center [564, 188] width 75 height 11
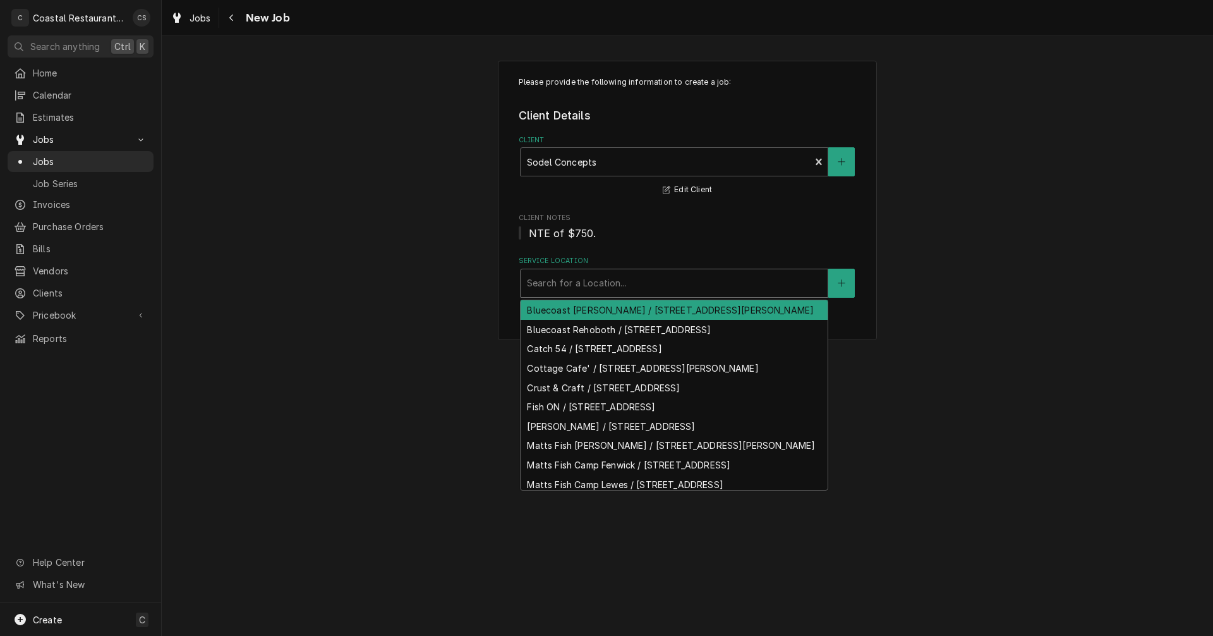
click at [557, 286] on div "Service Location" at bounding box center [674, 283] width 294 height 23
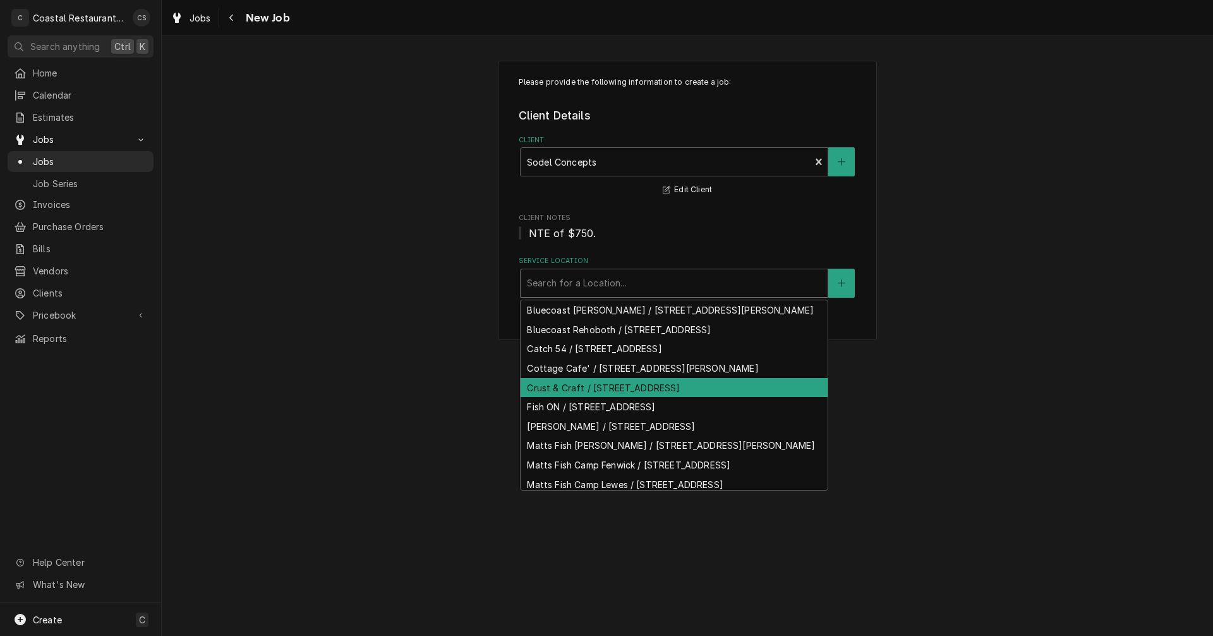
scroll to position [57, 0]
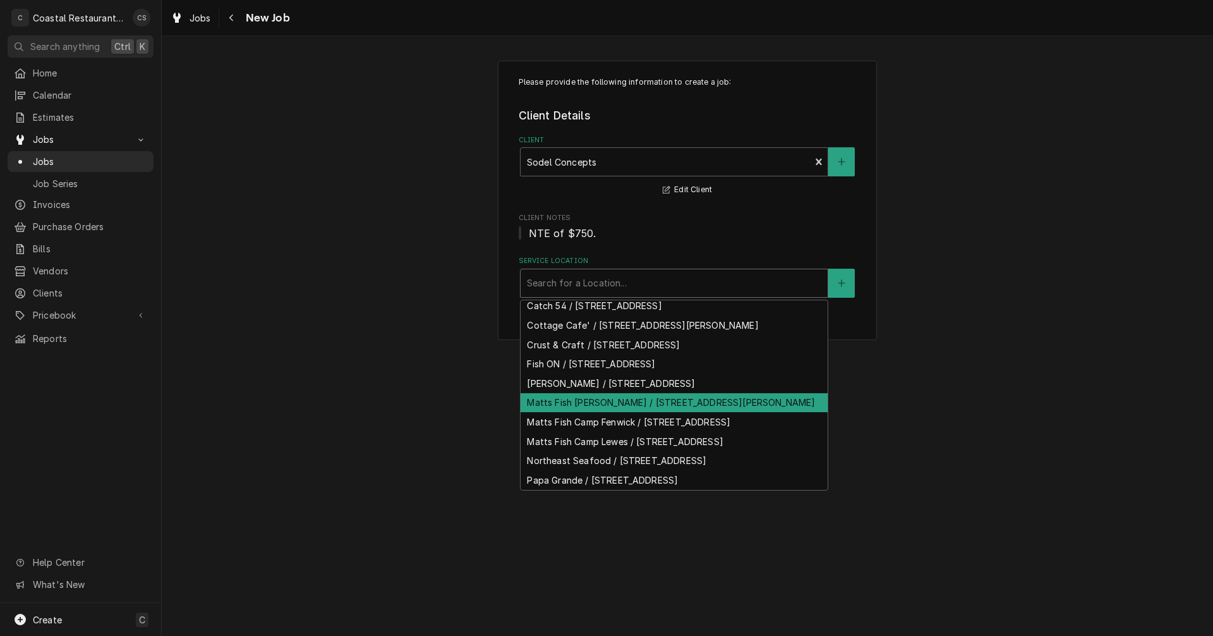
click at [585, 413] on div "Matts Fish [PERSON_NAME] / [STREET_ADDRESS][PERSON_NAME]" at bounding box center [674, 403] width 307 height 20
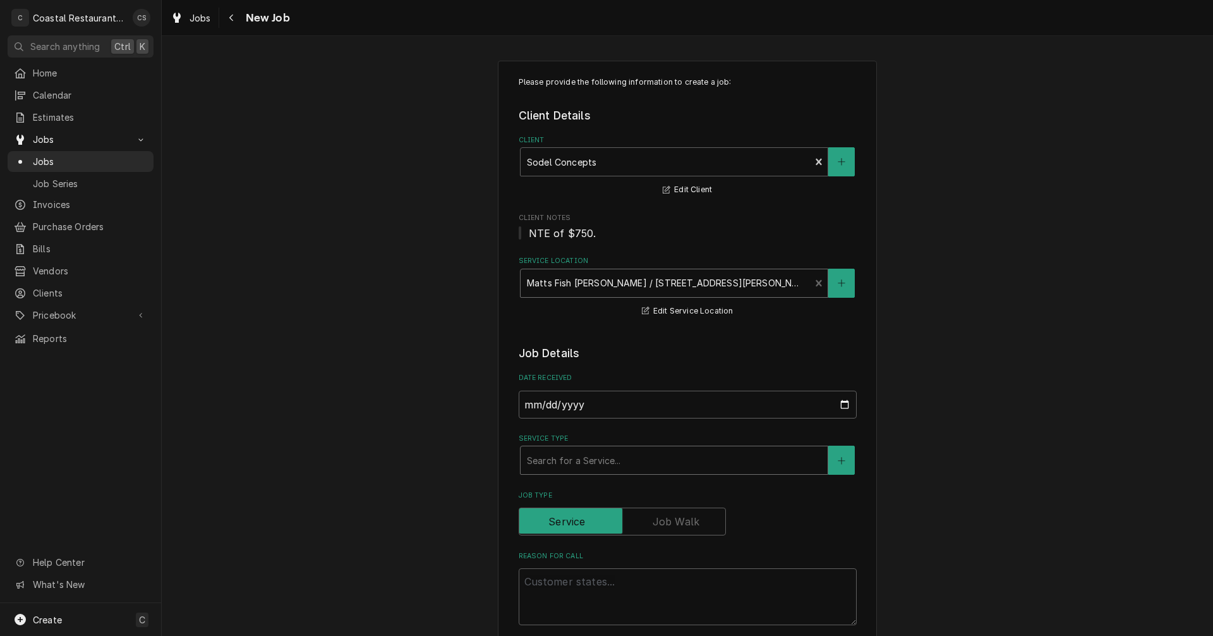
click at [561, 459] on div "Service Type" at bounding box center [674, 460] width 294 height 23
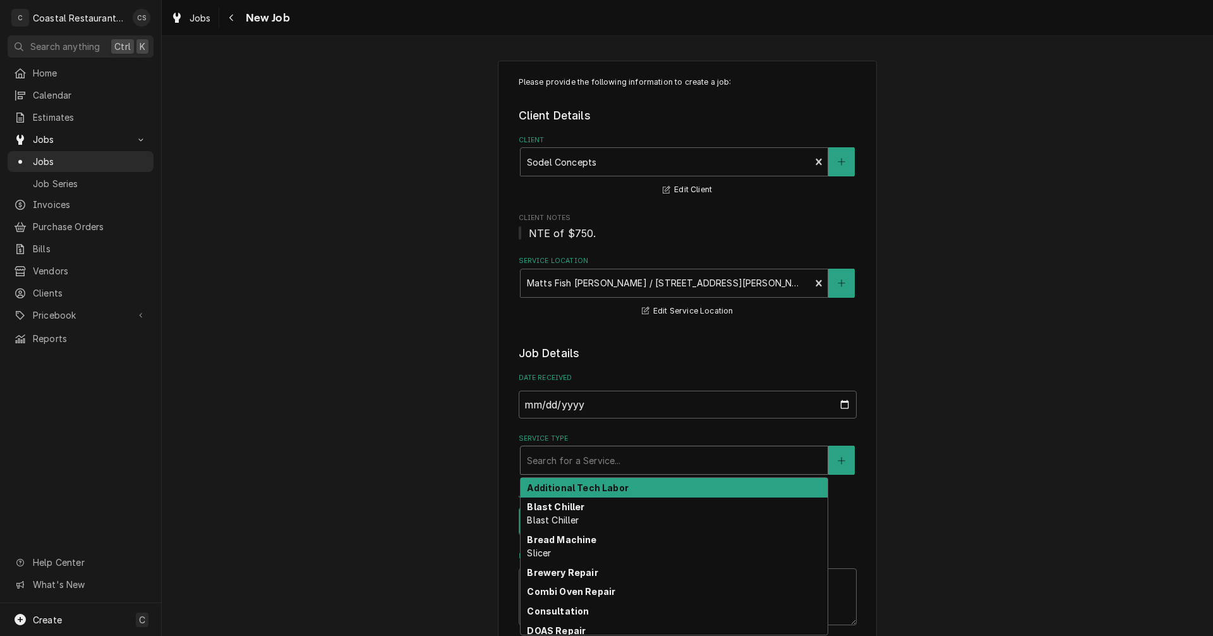
type textarea "x"
type input "w"
type textarea "x"
type input "wa"
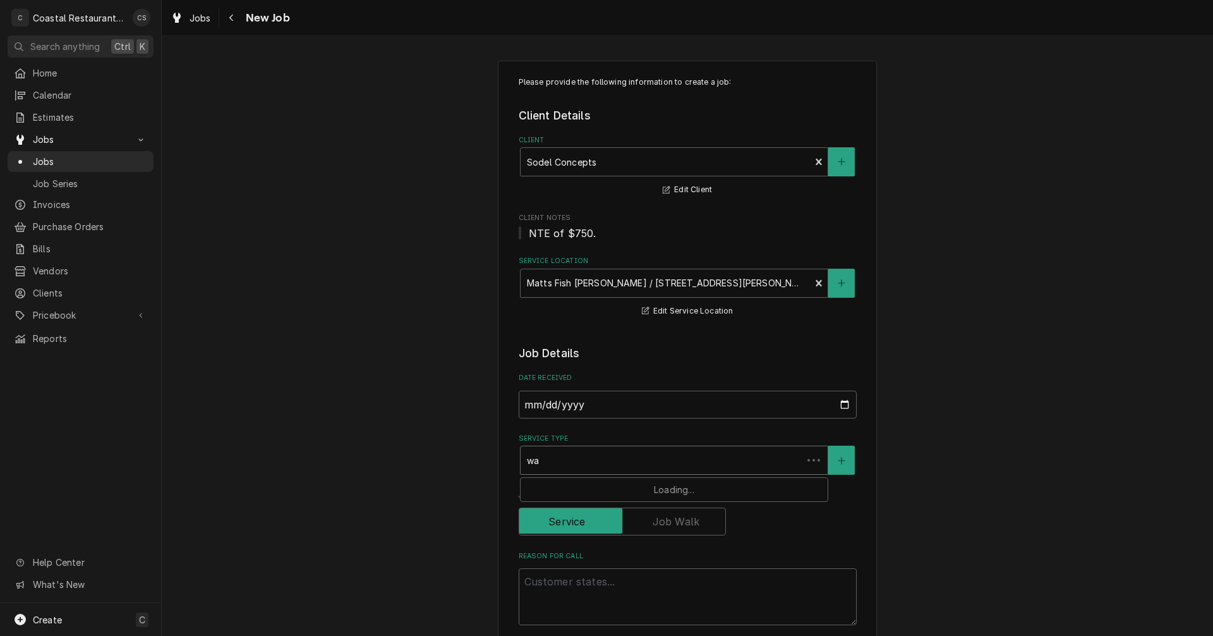
type textarea "x"
type input "wal"
type textarea "x"
type input "walk"
type textarea "x"
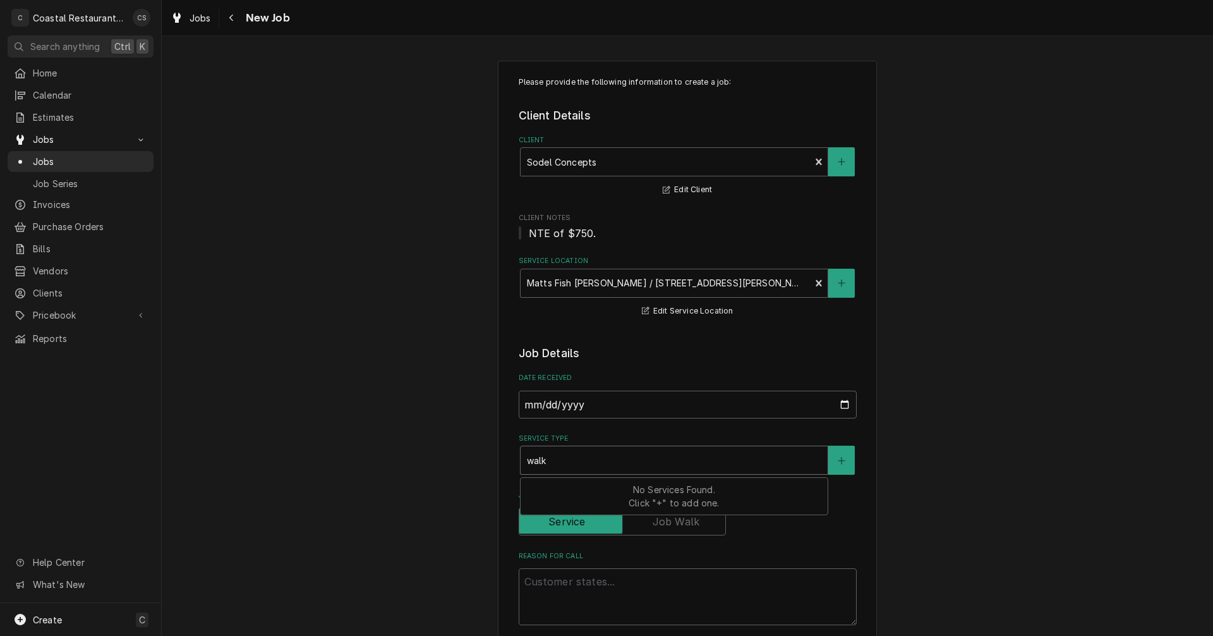
type input "walk"
type textarea "x"
type input "walk i"
type textarea "x"
type input "walk in"
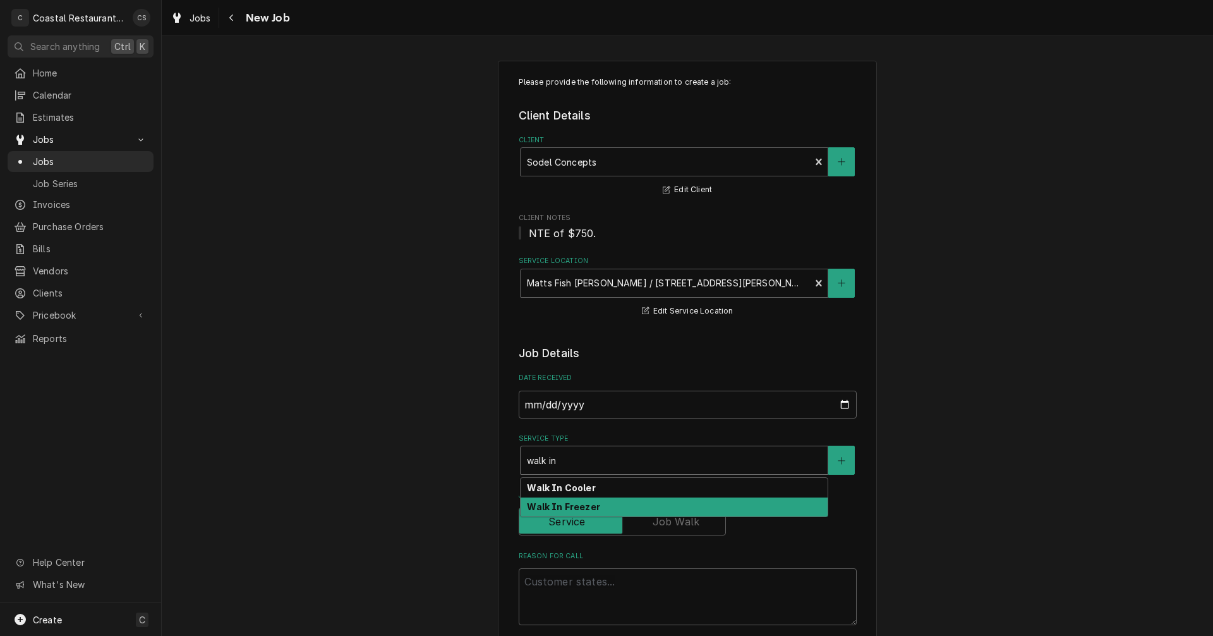
click at [566, 509] on strong "Walk In Freezer" at bounding box center [563, 506] width 73 height 11
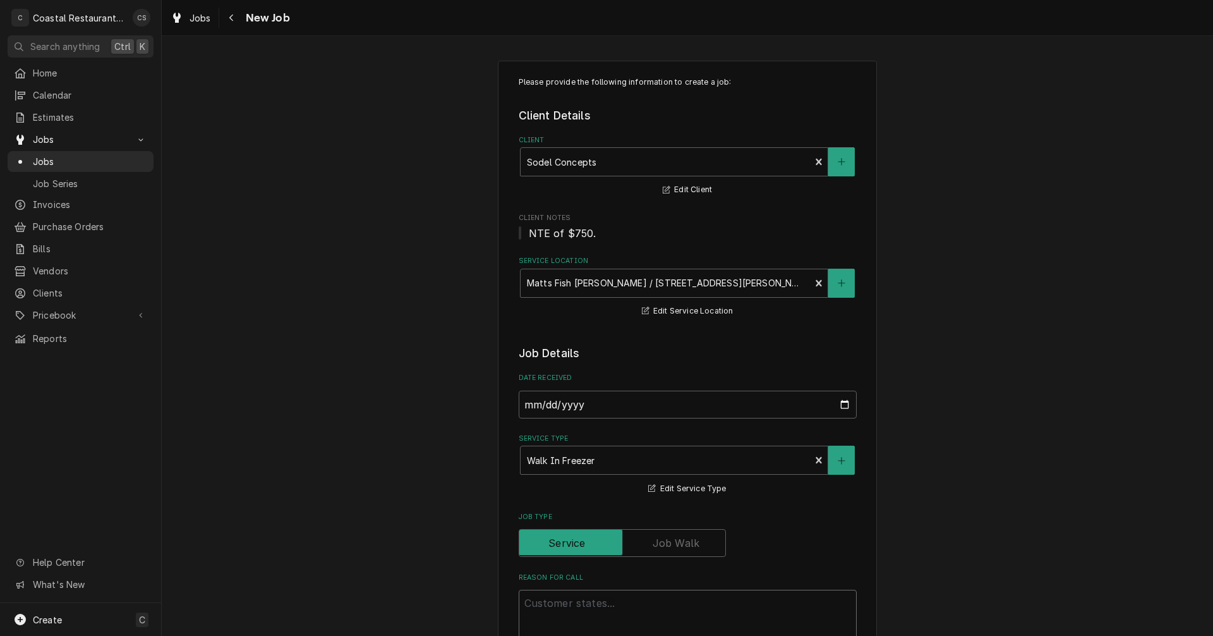
click at [568, 604] on textarea "Reason For Call" at bounding box center [688, 618] width 338 height 57
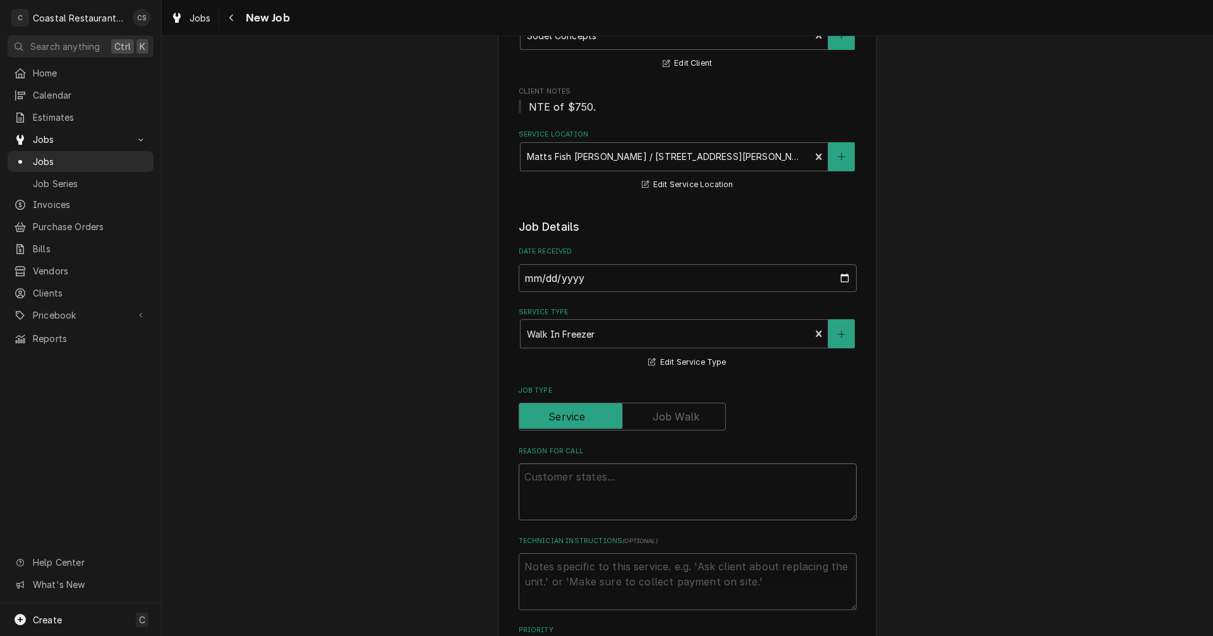
click at [540, 472] on textarea "Reason For Call" at bounding box center [688, 491] width 338 height 57
paste textarea "Work Order ID: 14204"
type textarea "x"
type textarea "Work Order ID: 14204"
type textarea "x"
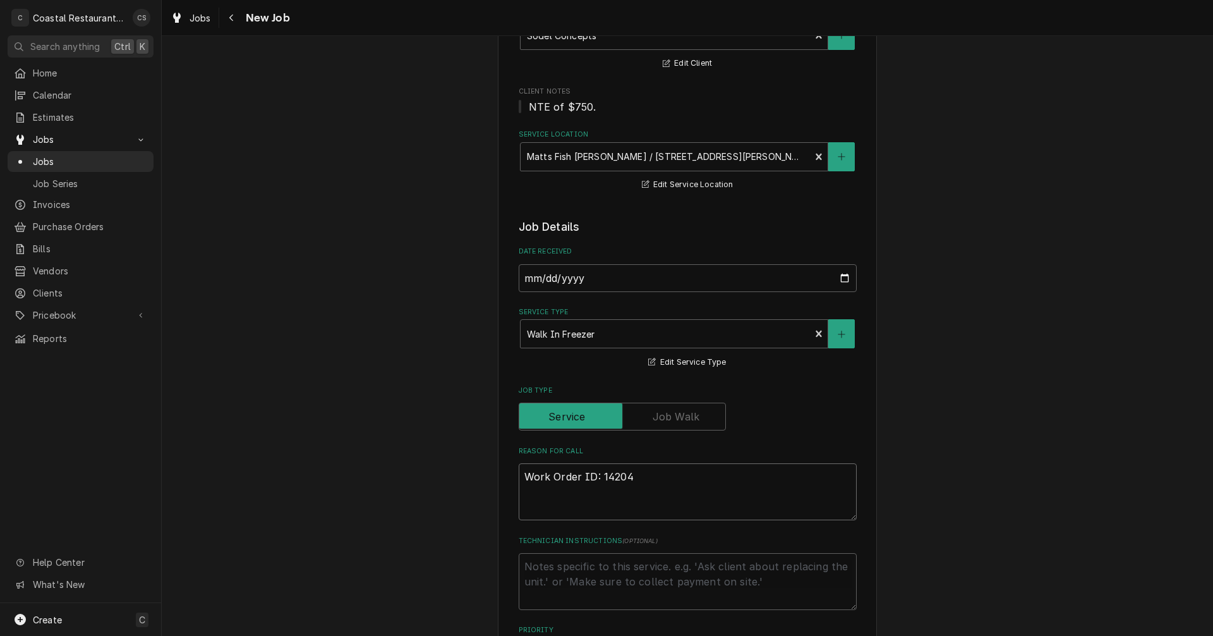
type textarea "Work Order ID: 14204"
type textarea "x"
type textarea "Work Order ID: 14204"
click at [638, 475] on textarea "Work Order ID: 14204" at bounding box center [688, 491] width 338 height 57
paste textarea "Freezer running at -10 consistently, covers on fan are getting iced over. We ne…"
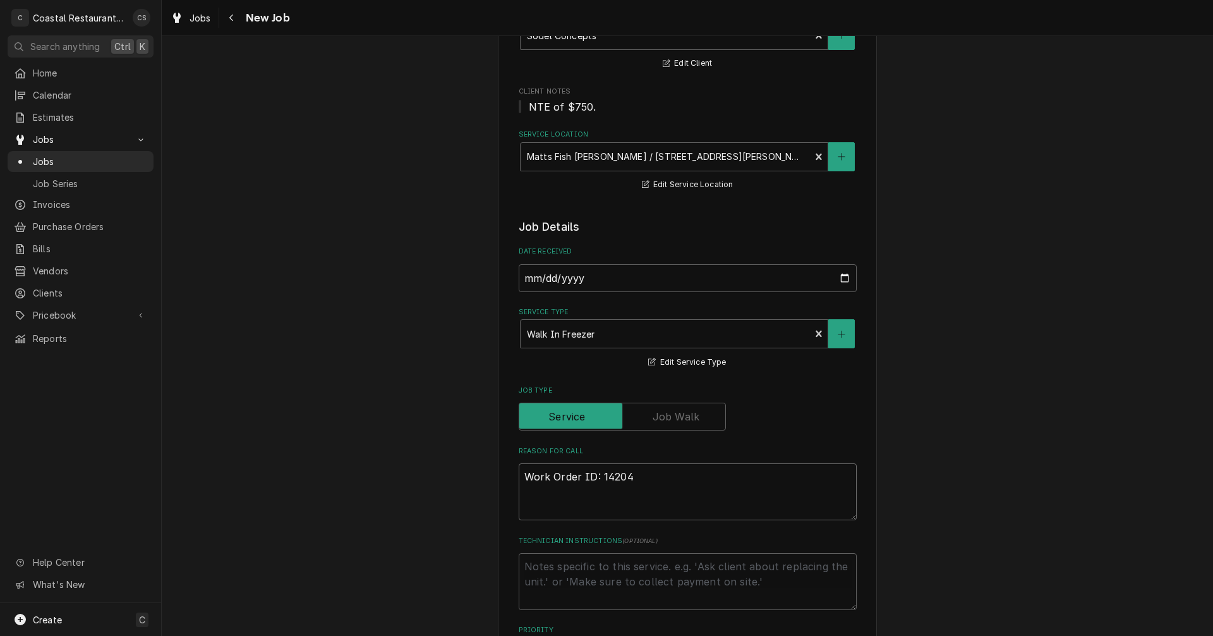
type textarea "x"
type textarea "Work Order ID: 14204 Freezer running at -10 consistently, covers on fan are get…"
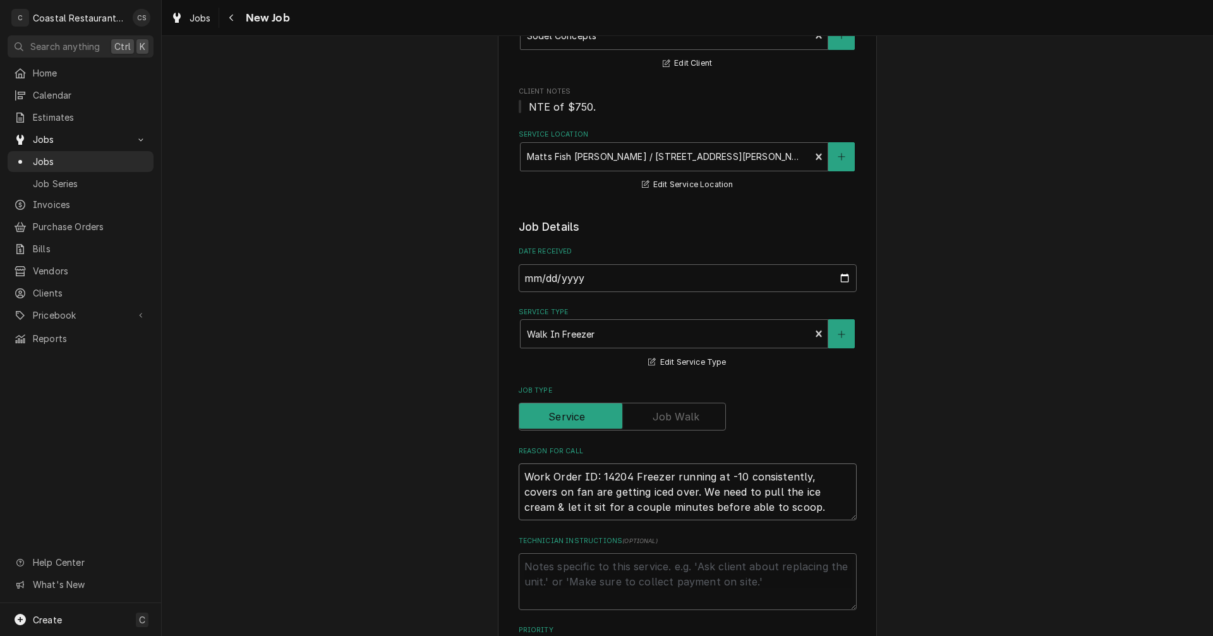
type textarea "x"
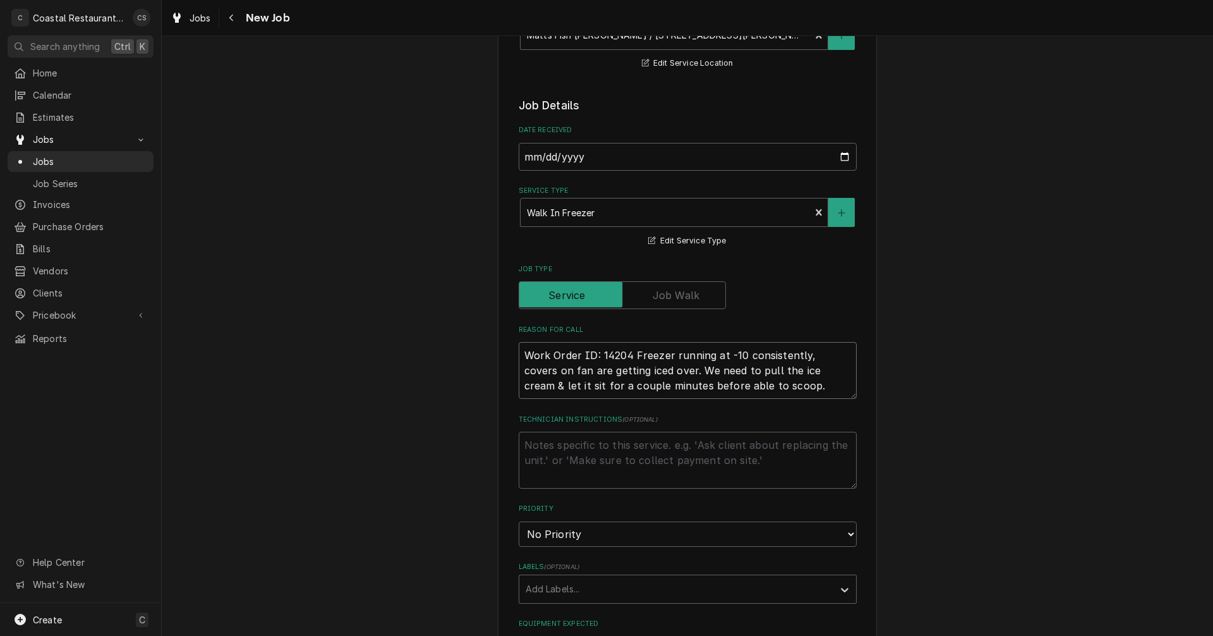
scroll to position [253, 0]
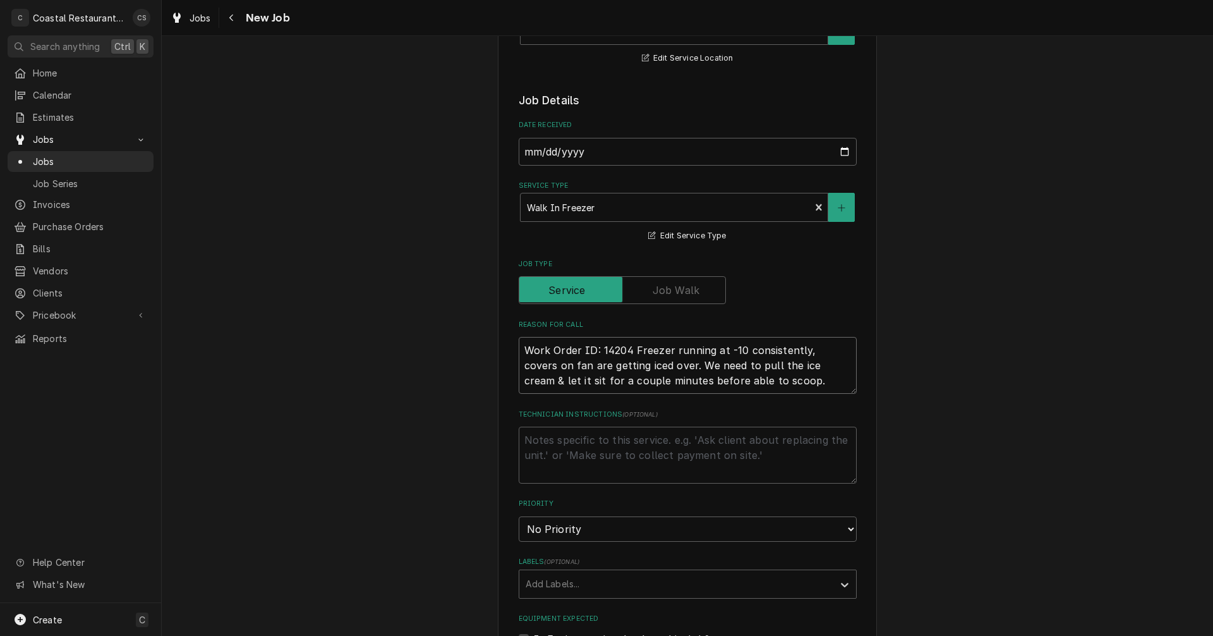
type textarea "Work Order ID: 14204 Freezer running at -10 consistently, covers on fan are get…"
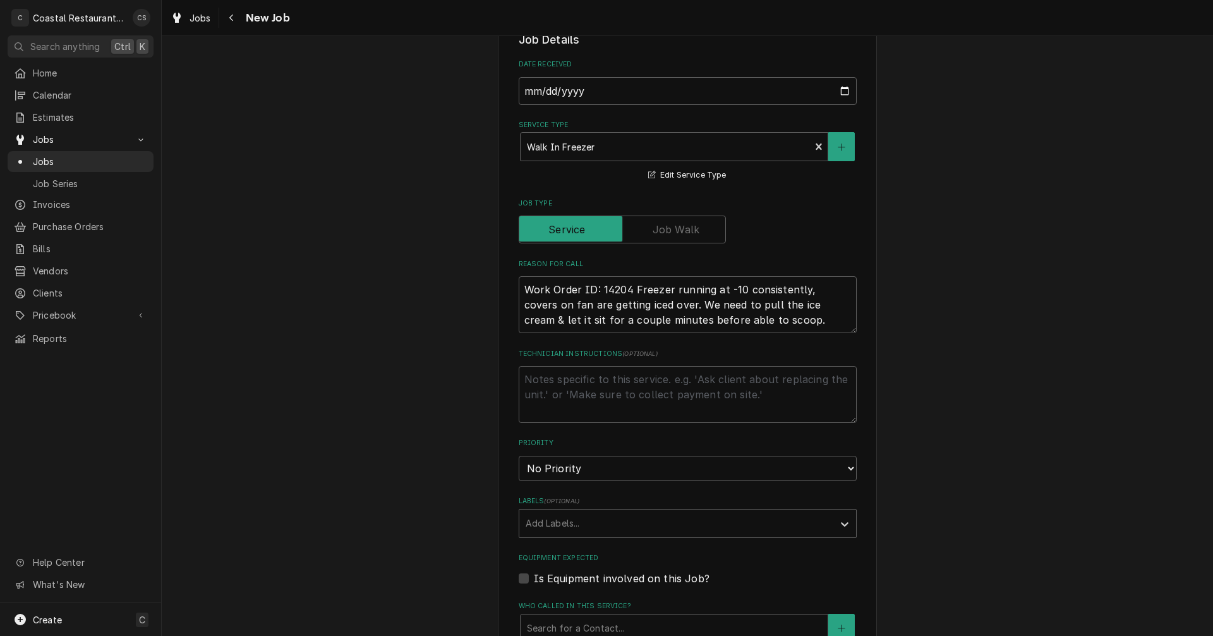
scroll to position [379, 0]
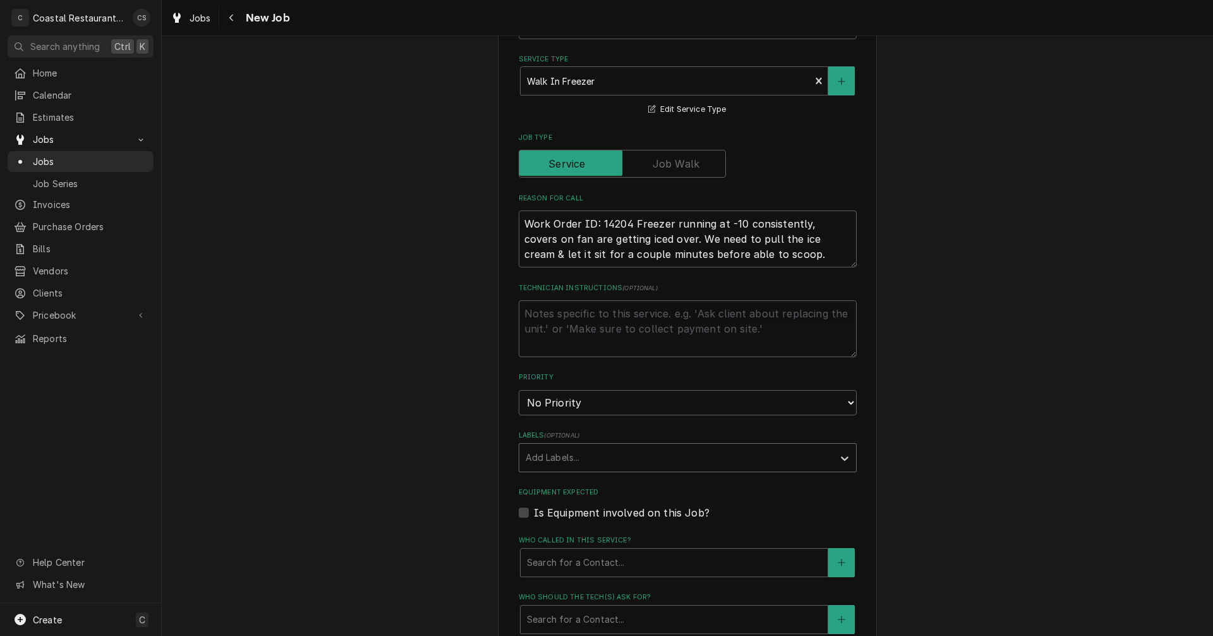
click at [549, 462] on div "Labels" at bounding box center [676, 457] width 301 height 23
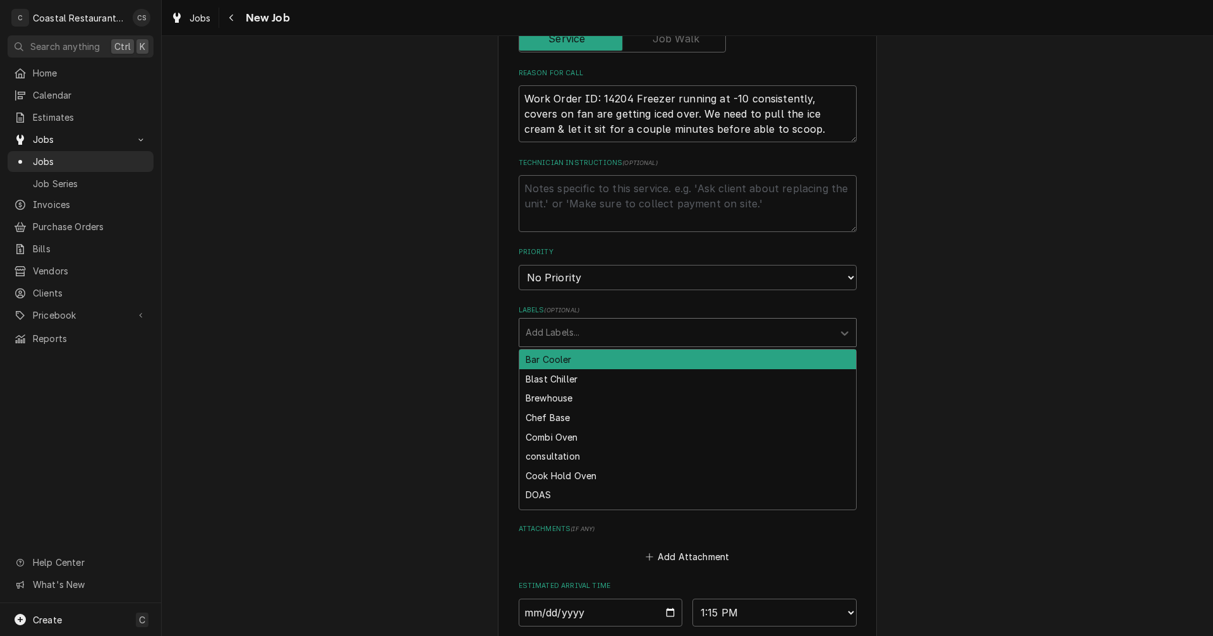
scroll to position [505, 0]
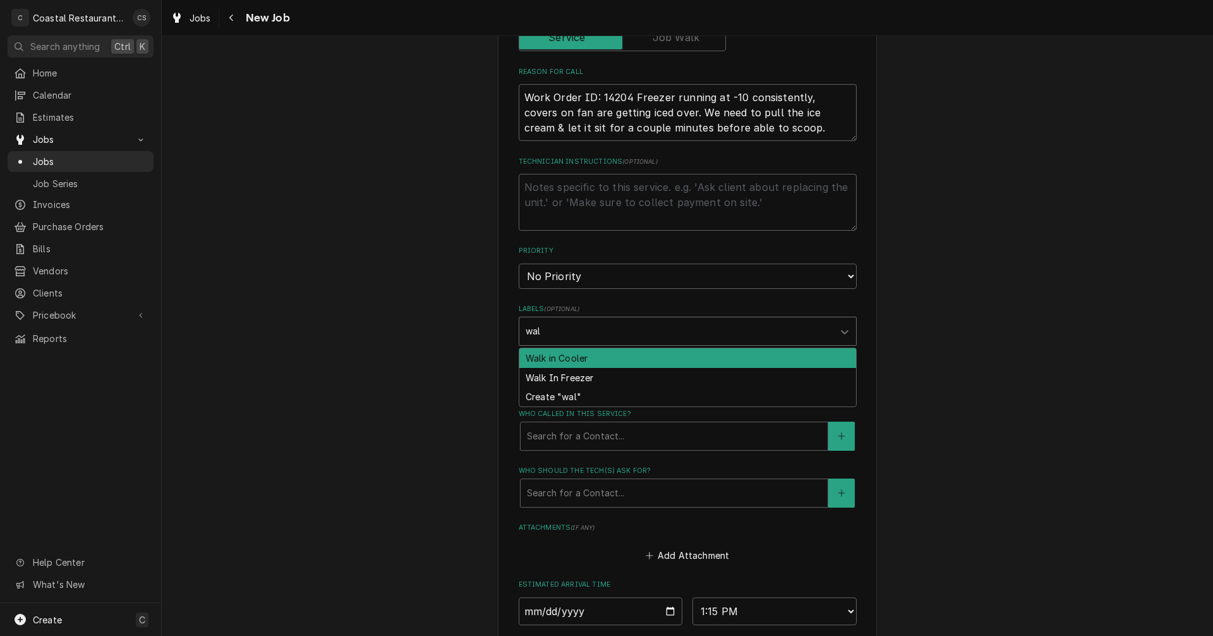
type input "walk"
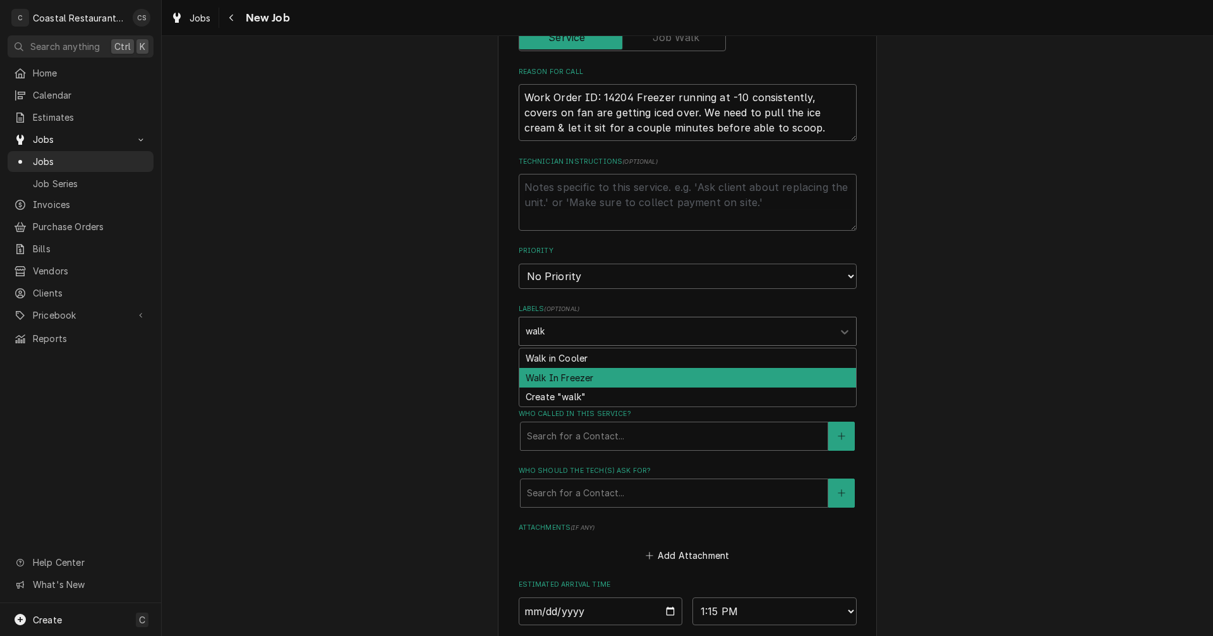
click at [559, 379] on div "Walk In Freezer" at bounding box center [687, 378] width 337 height 20
type textarea "x"
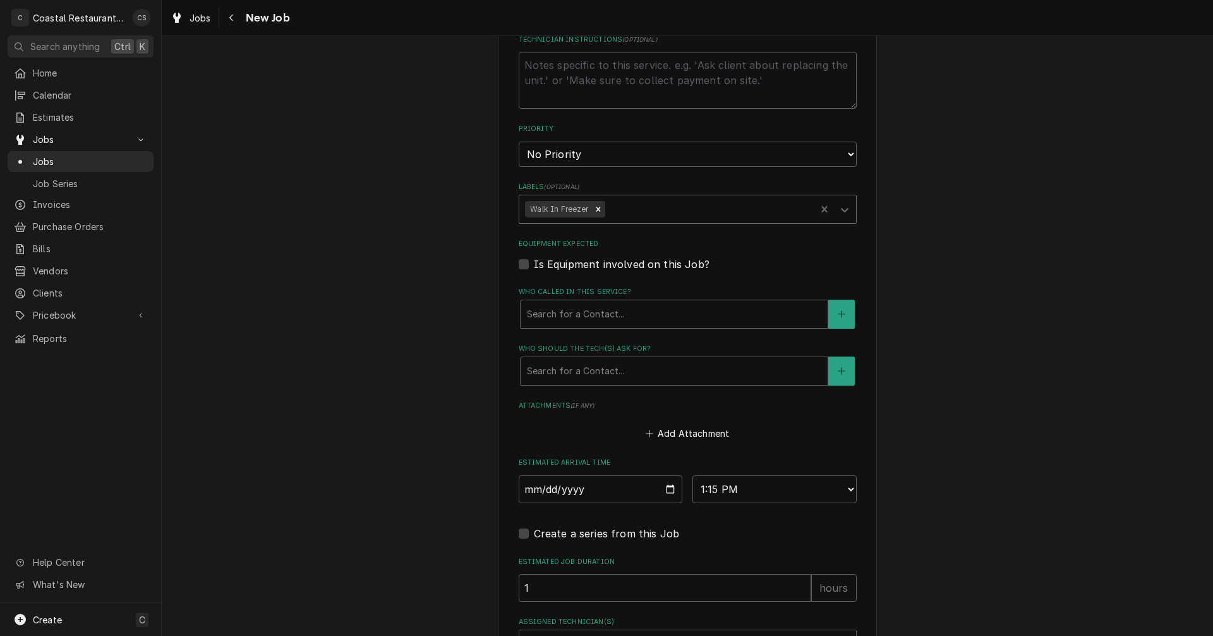
scroll to position [632, 0]
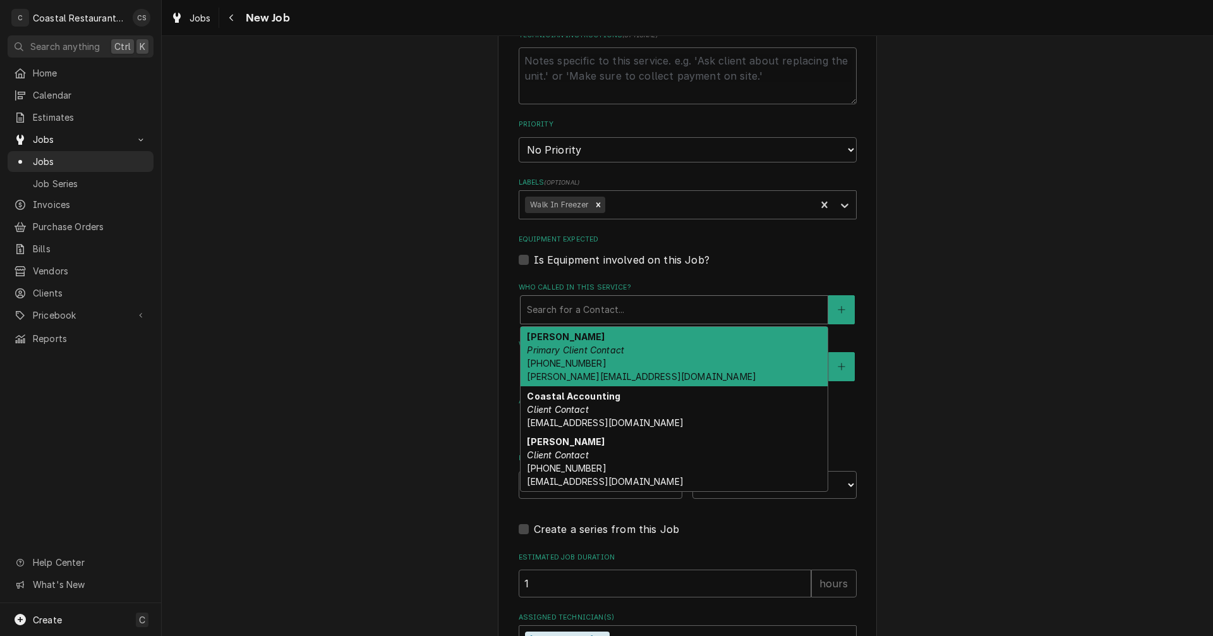
click at [560, 317] on div "Who called in this service?" at bounding box center [674, 309] width 294 height 23
click at [569, 348] on em "Primary Client Contact" at bounding box center [575, 349] width 97 height 11
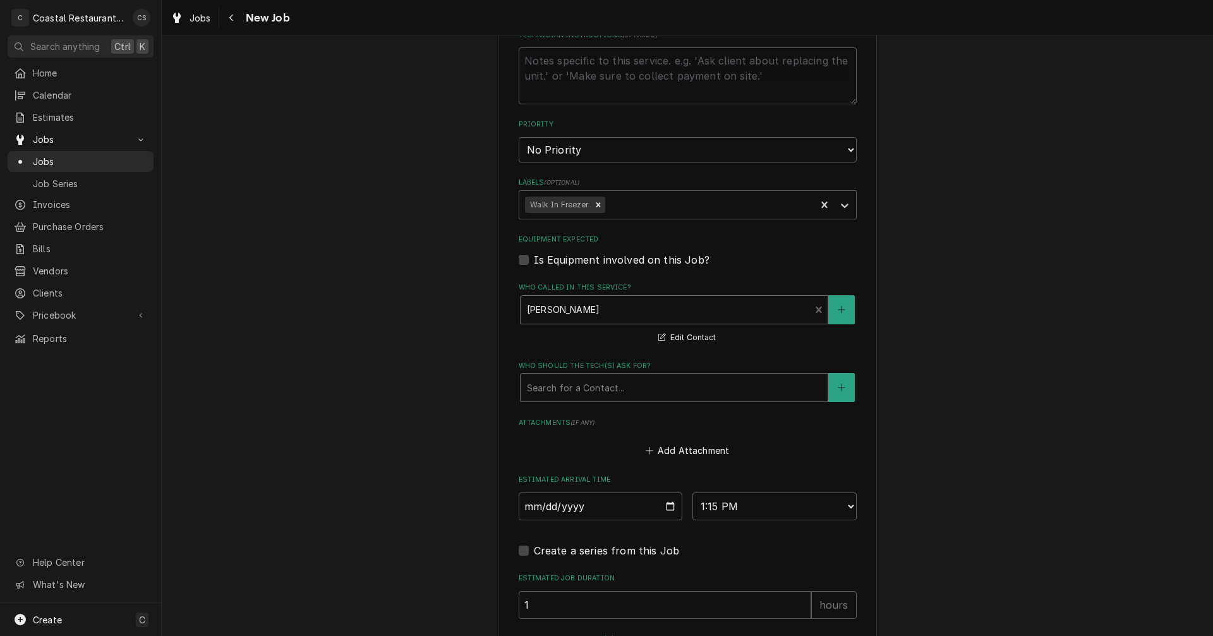
click at [572, 392] on div "Who should the tech(s) ask for?" at bounding box center [674, 387] width 294 height 23
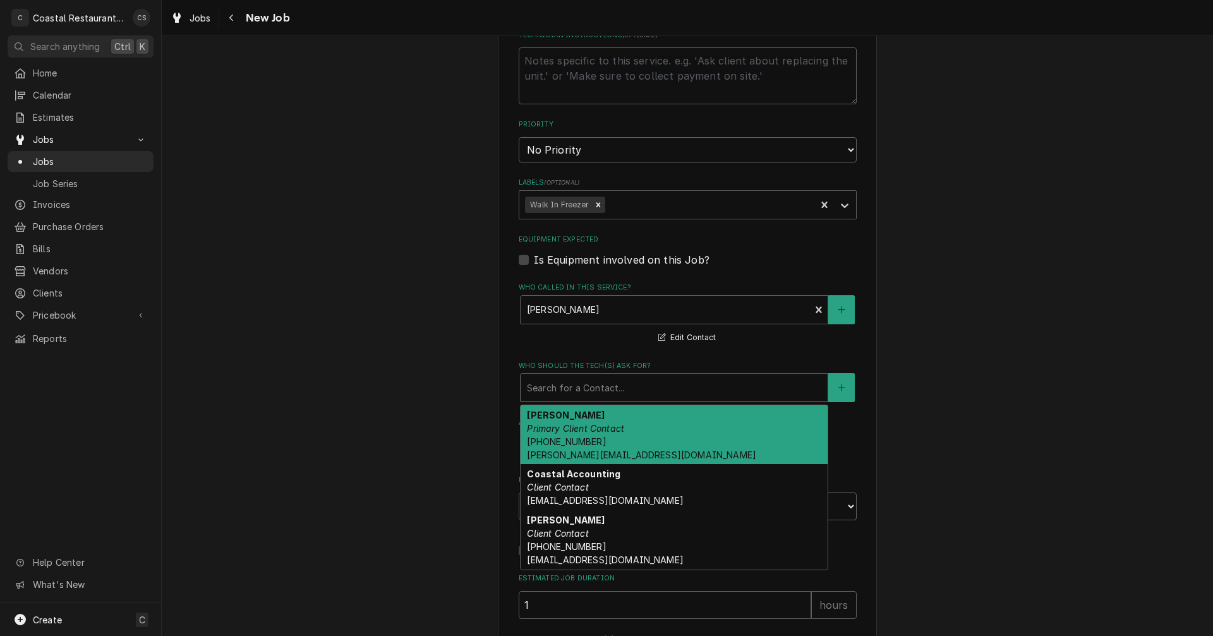
click at [573, 423] on em "Primary Client Contact" at bounding box center [575, 428] width 97 height 11
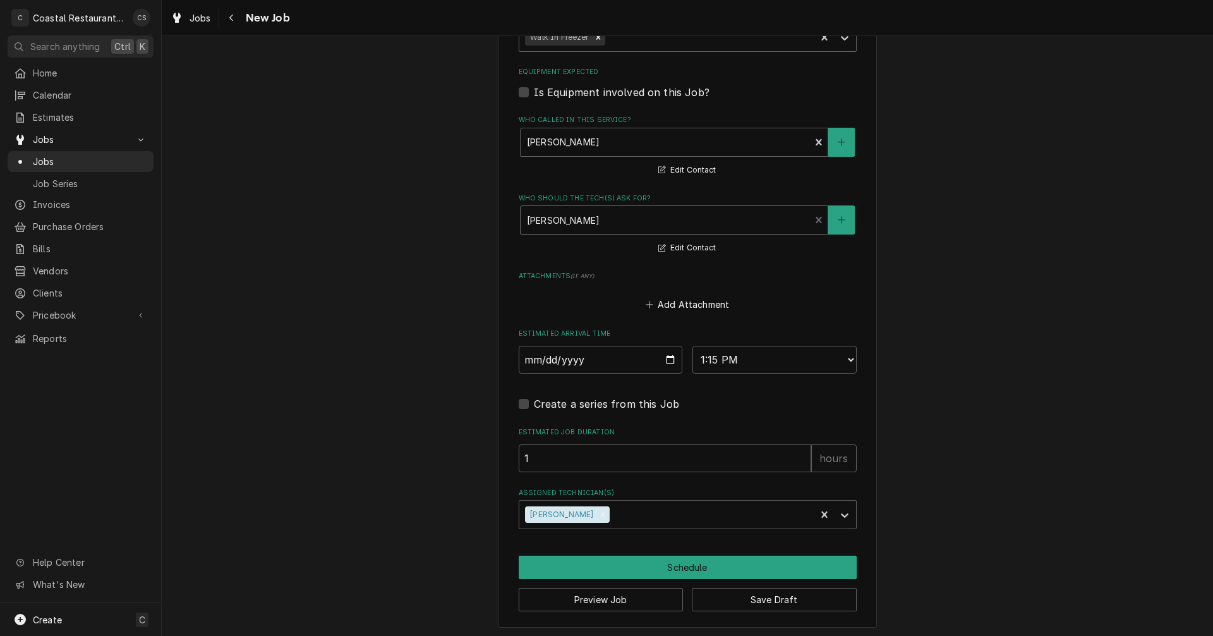
scroll to position [802, 0]
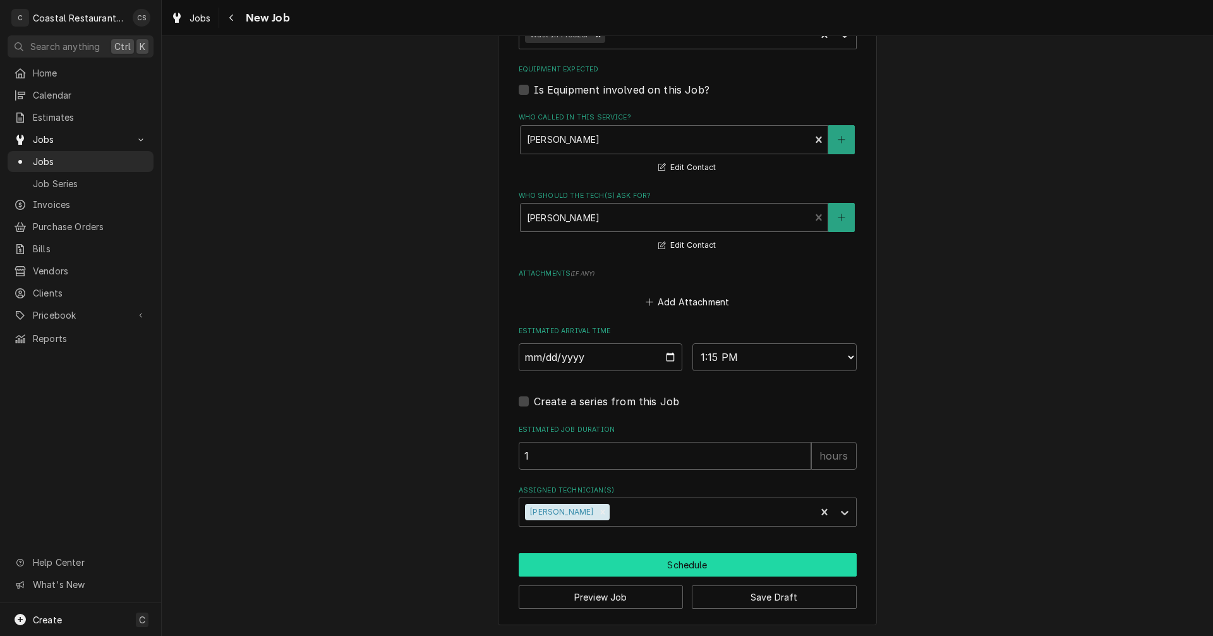
click at [672, 564] on button "Schedule" at bounding box center [688, 564] width 338 height 23
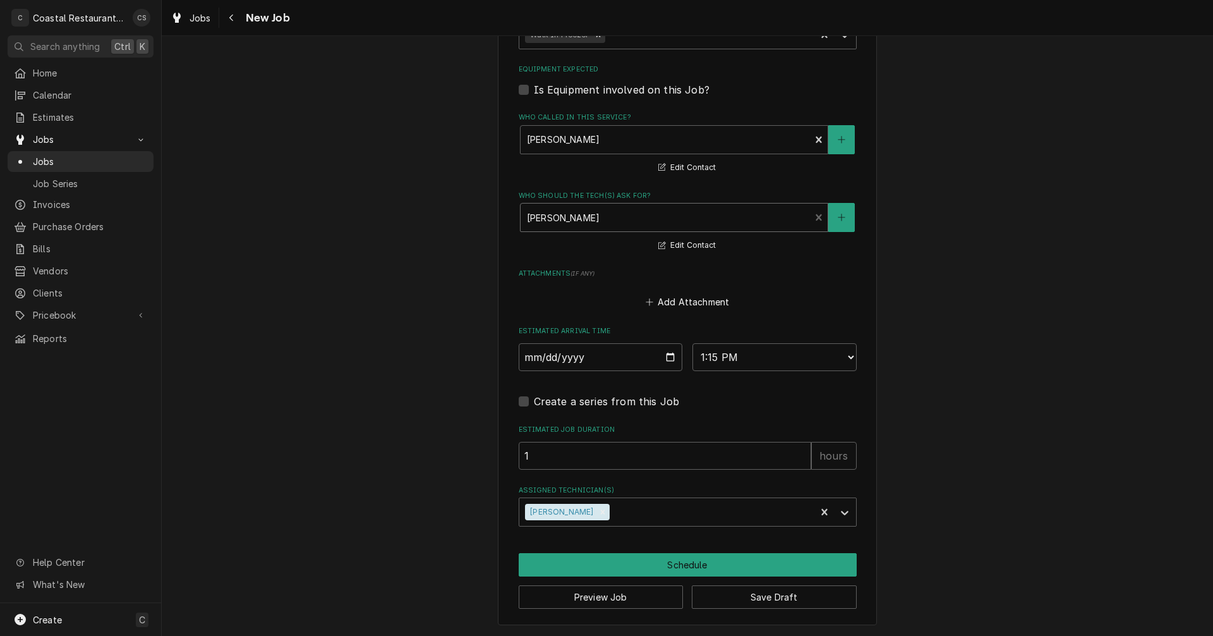
scroll to position [790, 0]
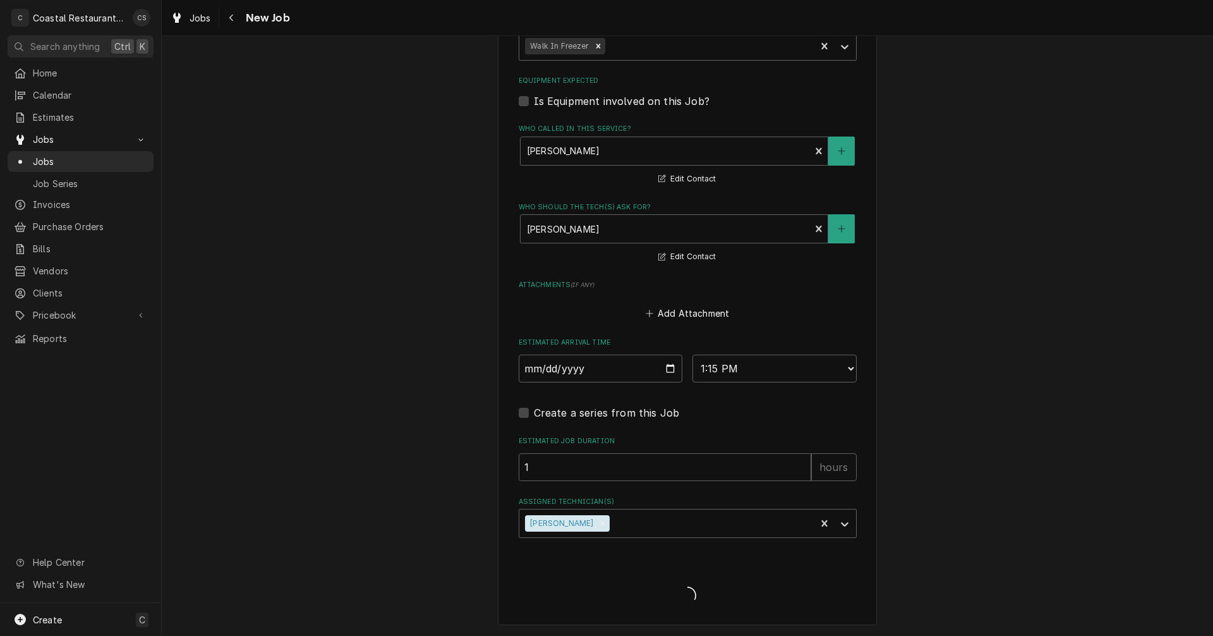
type textarea "x"
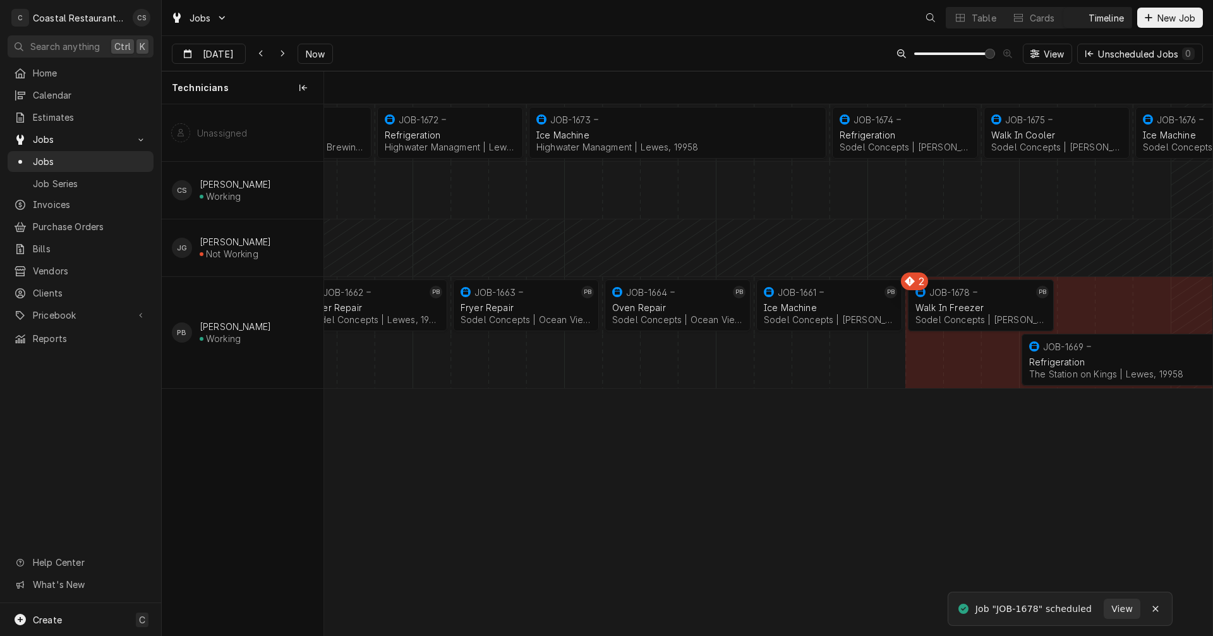
scroll to position [0, 17616]
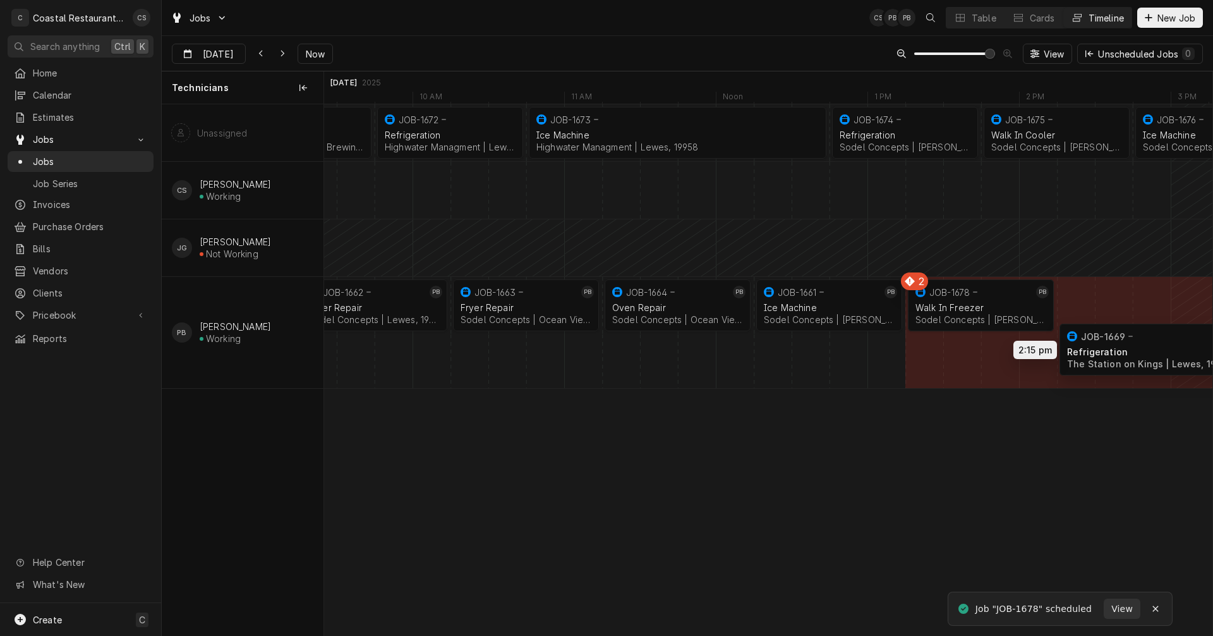
drag, startPoint x: 1089, startPoint y: 346, endPoint x: 1120, endPoint y: 336, distance: 32.6
click at [1120, 336] on div "8:45 AM 9:45 AM JOB-1671 Refrigeration Southern [US_STATE] Brewing Company | [G…" at bounding box center [768, 369] width 888 height 531
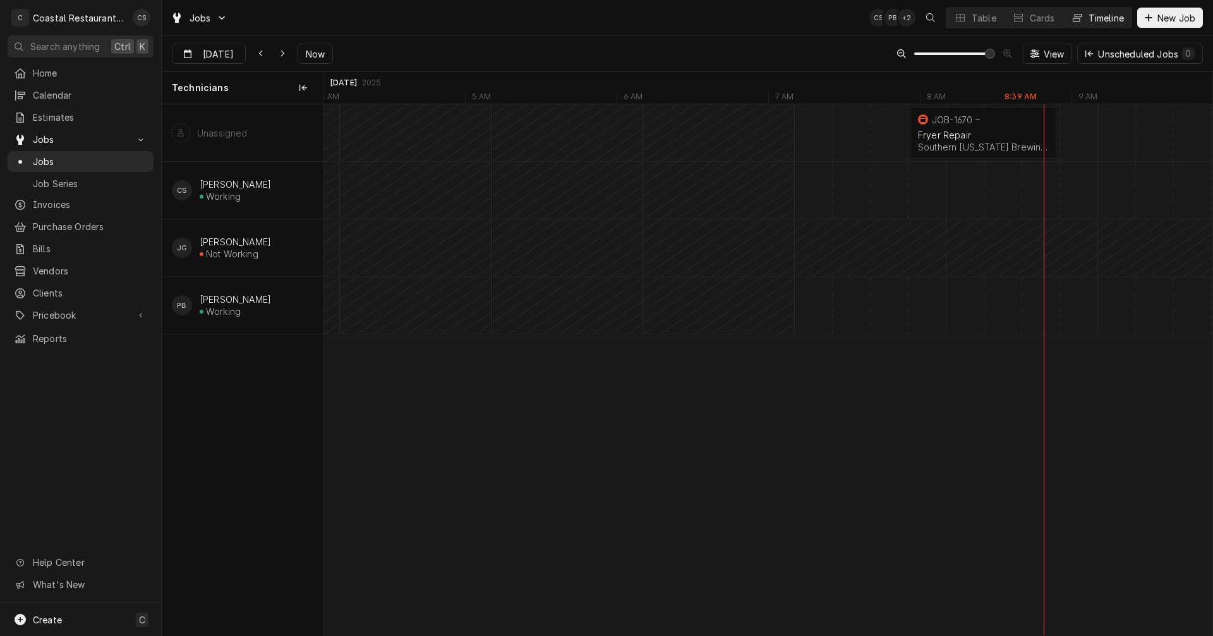
scroll to position [0, 16883]
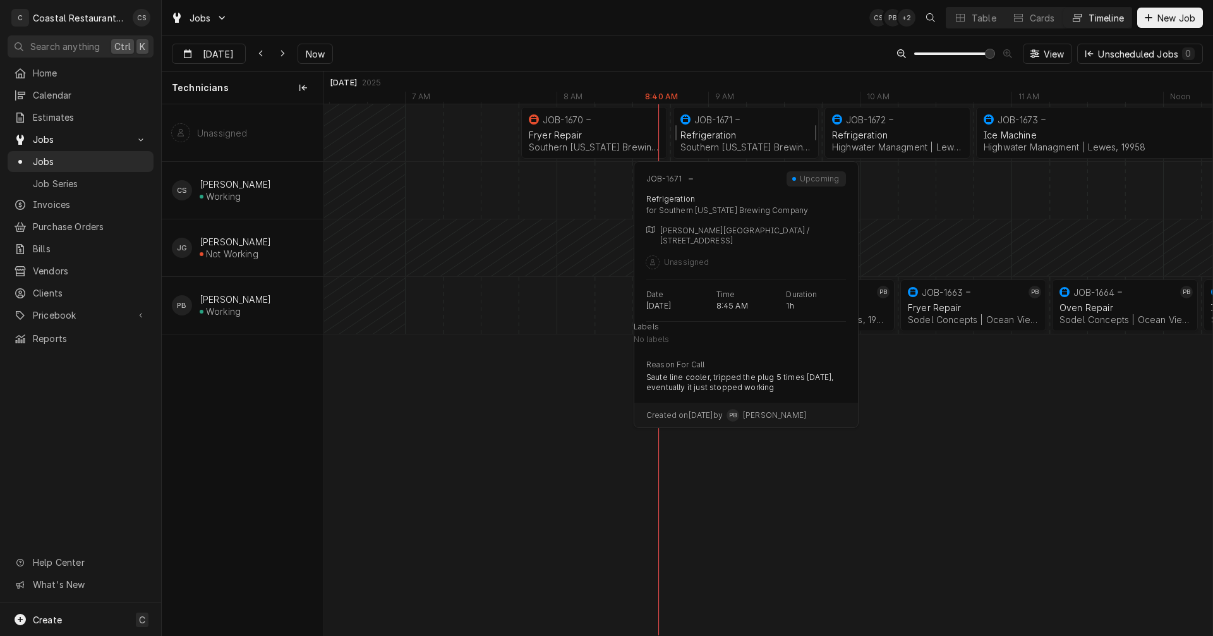
click at [733, 130] on div "Refrigeration" at bounding box center [746, 135] width 131 height 11
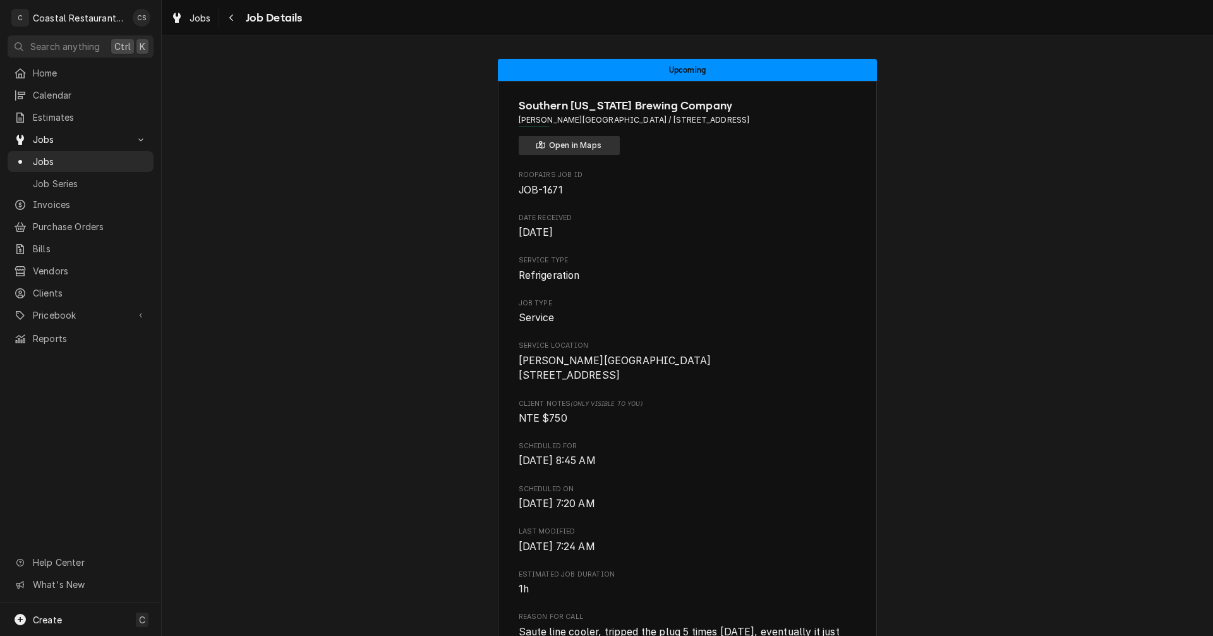
click at [584, 145] on button "Open in Maps" at bounding box center [569, 145] width 101 height 19
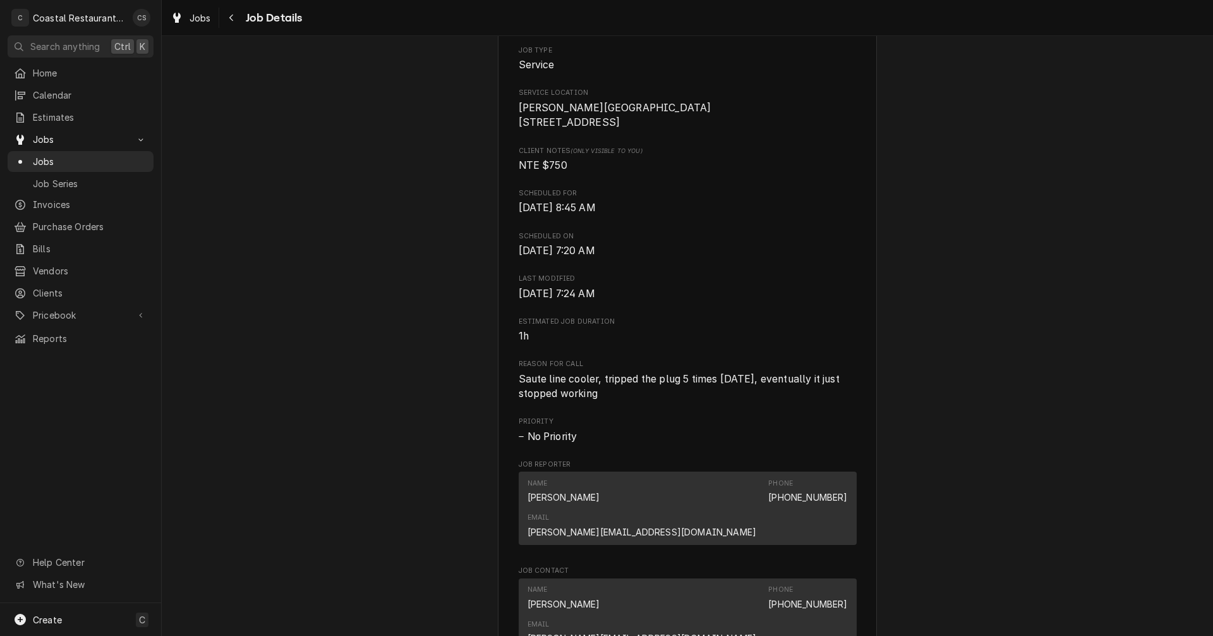
scroll to position [505, 0]
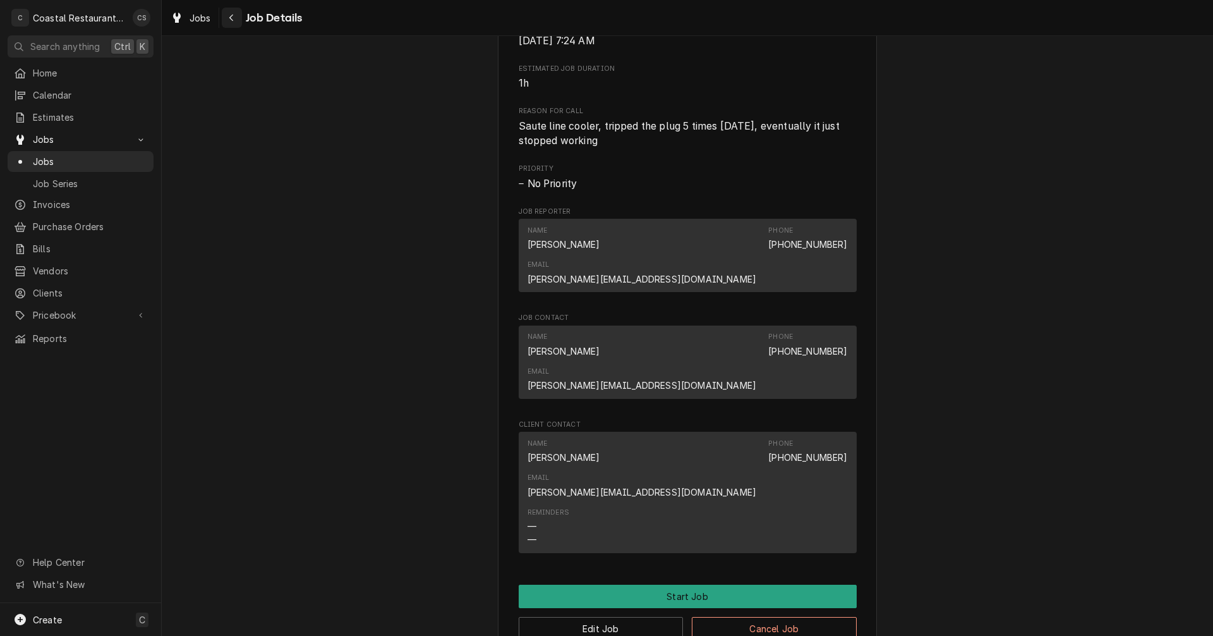
click at [233, 18] on icon "Navigate back" at bounding box center [232, 17] width 6 height 9
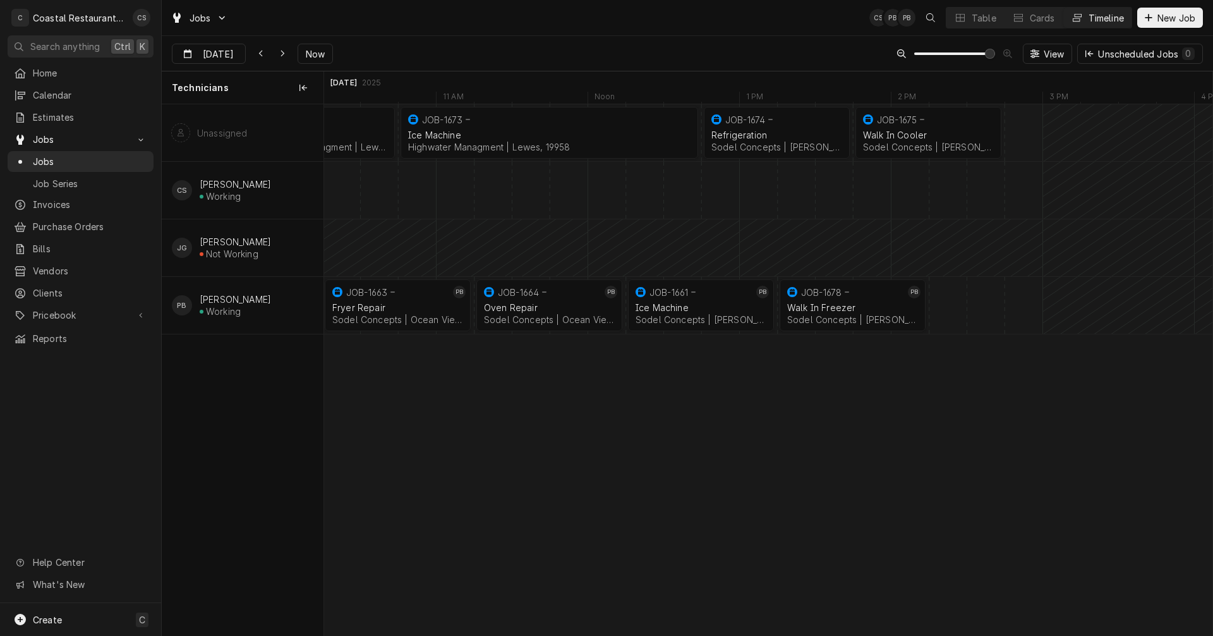
scroll to position [0, 18252]
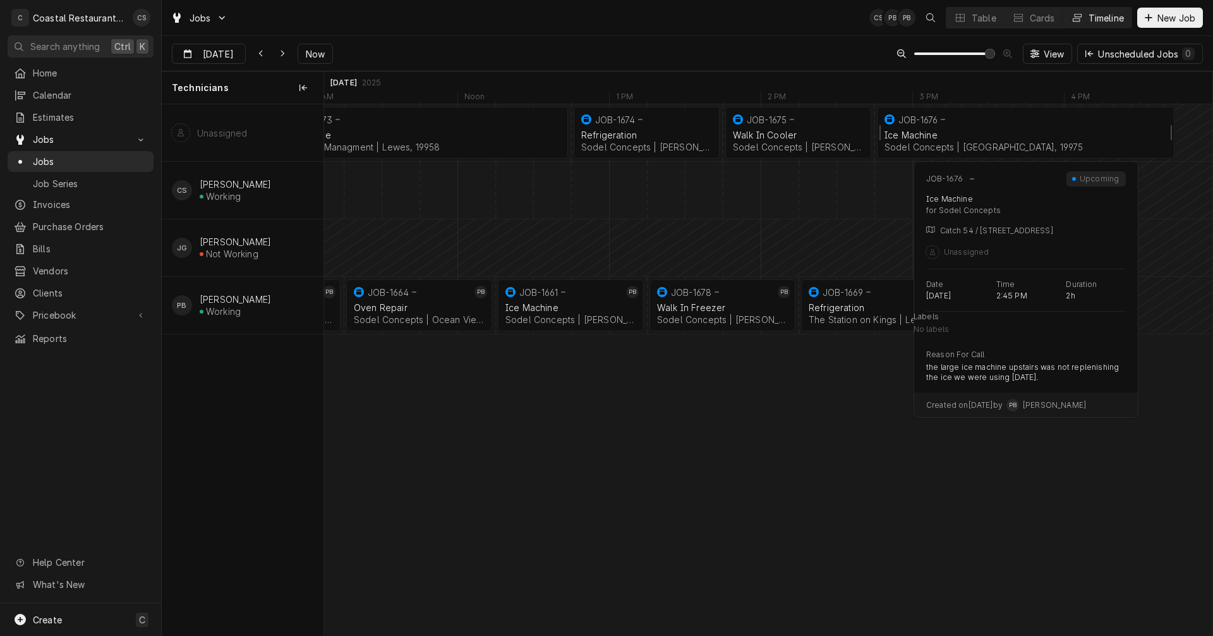
click at [975, 127] on div "Ice Machine Sodel Concepts | [GEOGRAPHIC_DATA], 19975" at bounding box center [1025, 141] width 287 height 28
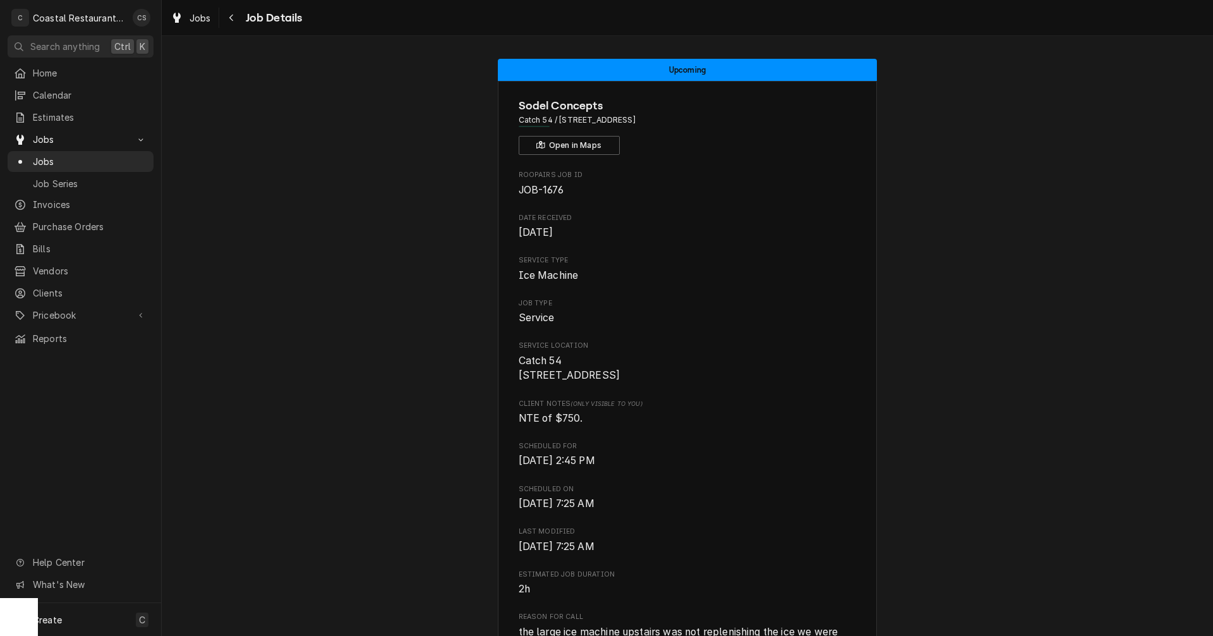
scroll to position [379, 0]
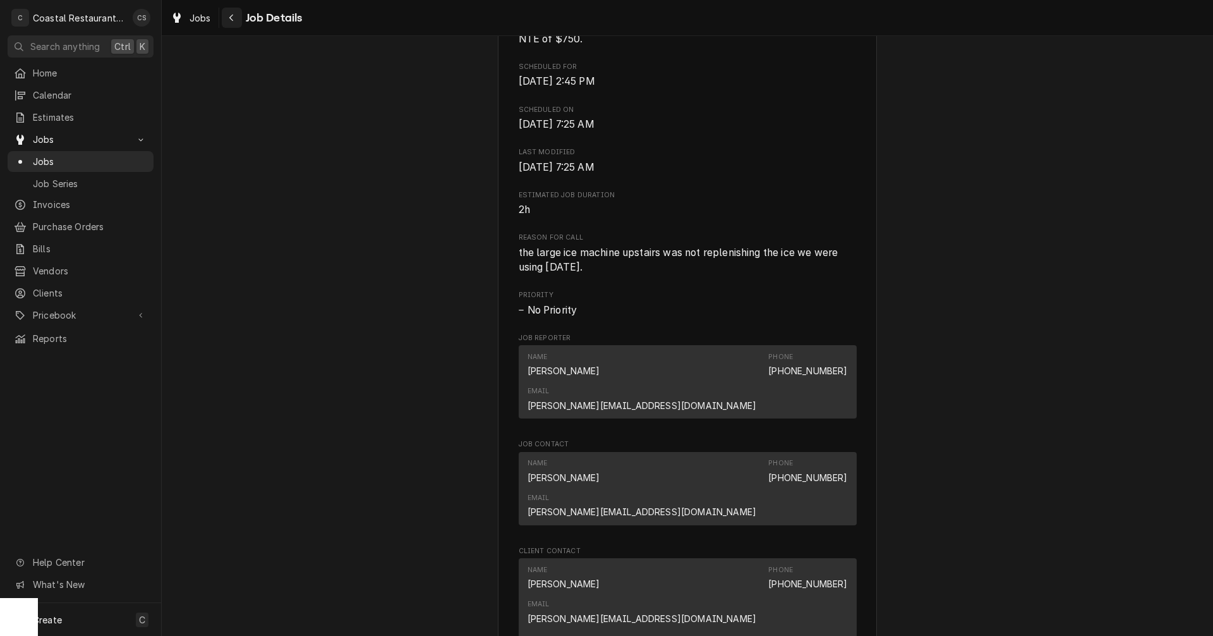
click at [233, 16] on icon "Navigate back" at bounding box center [232, 17] width 6 height 9
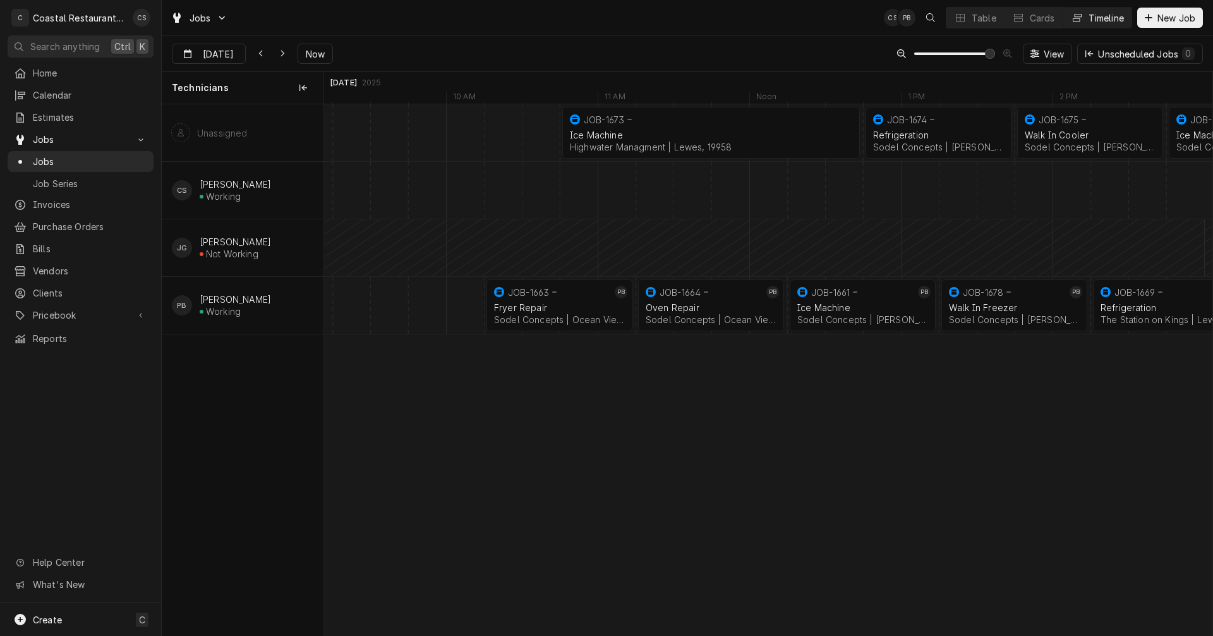
scroll to position [0, 17291]
